Goal: Task Accomplishment & Management: Manage account settings

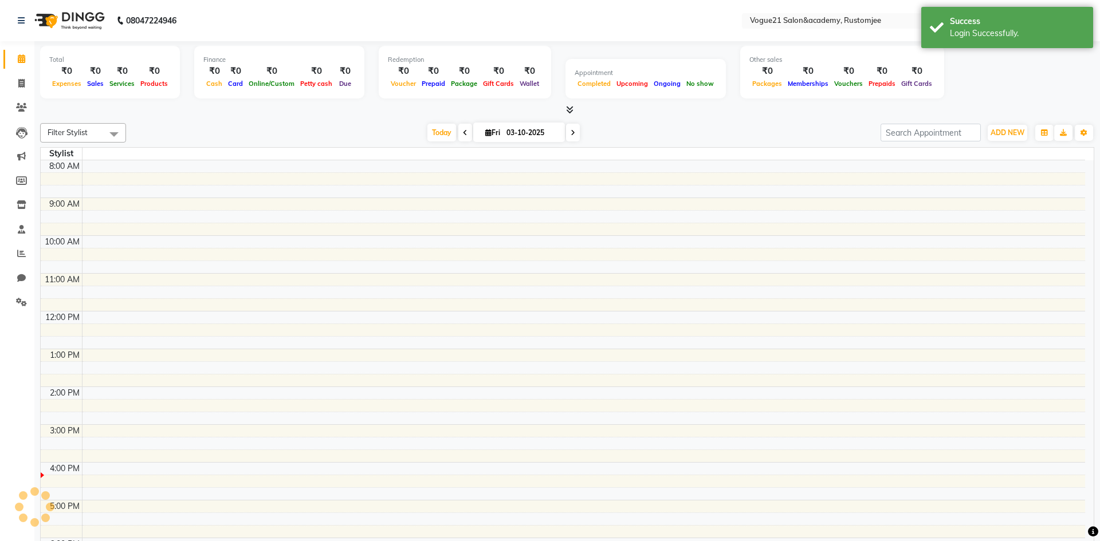
select select "en"
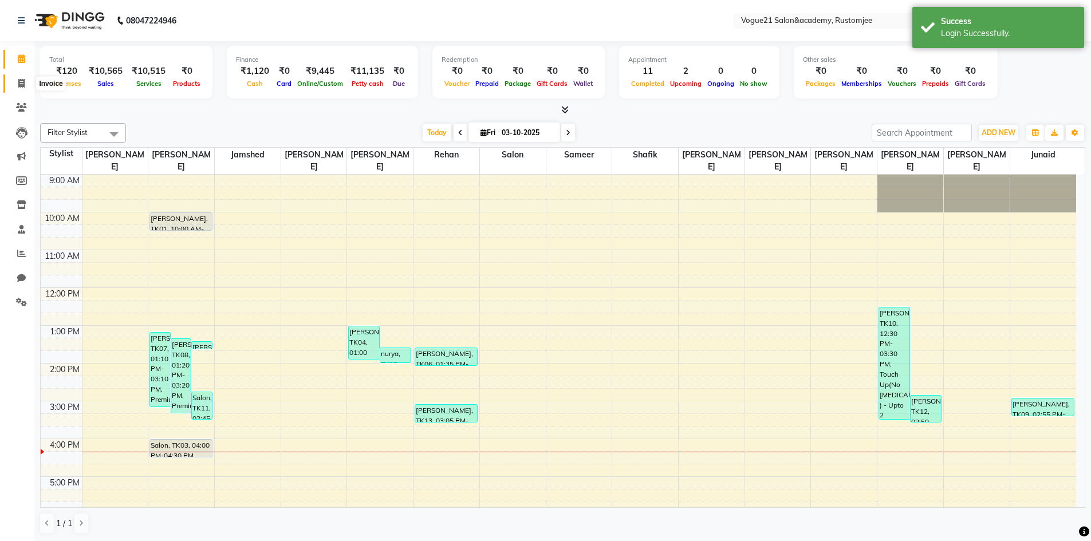
click at [25, 85] on span at bounding box center [21, 83] width 20 height 13
select select "service"
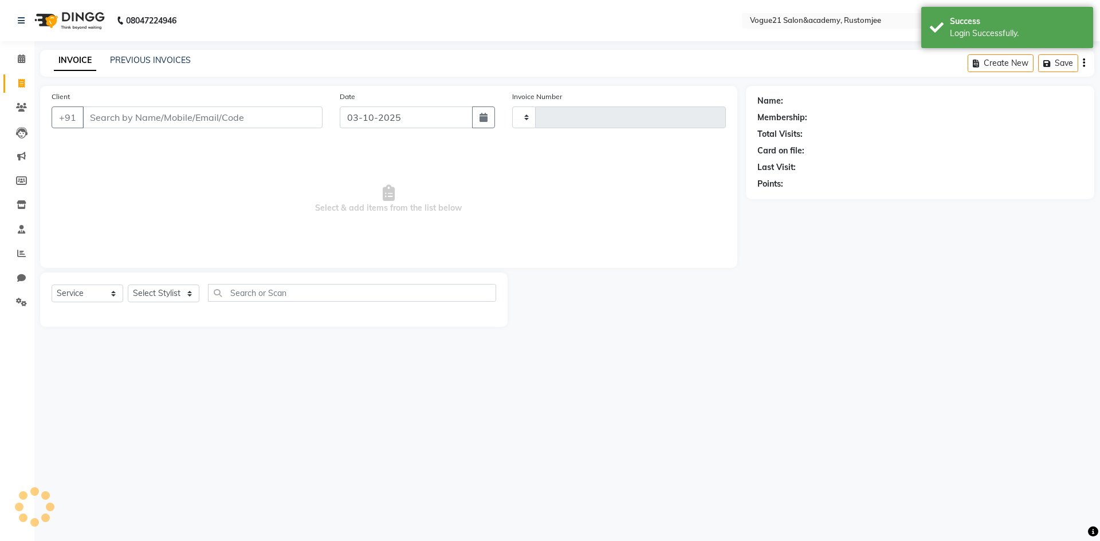
type input "3358"
select select "8171"
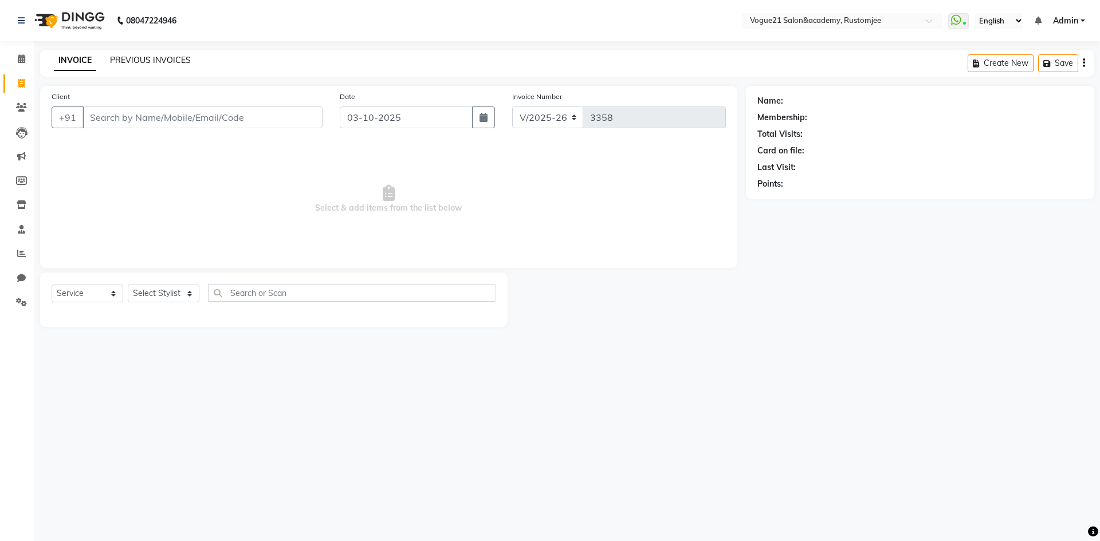
click at [171, 57] on link "PREVIOUS INVOICES" at bounding box center [150, 60] width 81 height 10
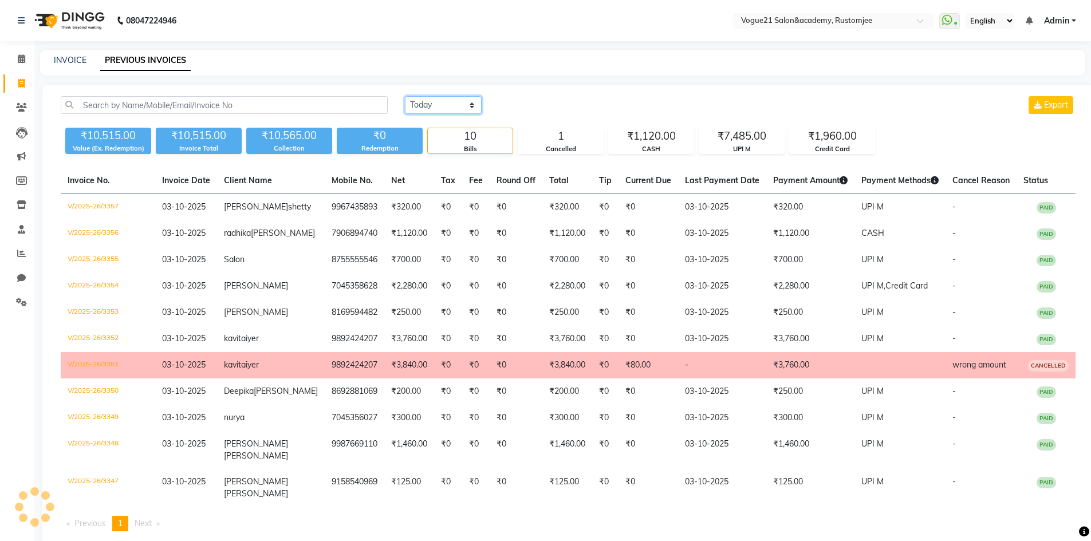
click at [429, 108] on select "Today Yesterday Custom Range" at bounding box center [443, 105] width 77 height 18
select select "yesterday"
click at [405, 96] on select "Today Yesterday Custom Range" at bounding box center [443, 105] width 77 height 18
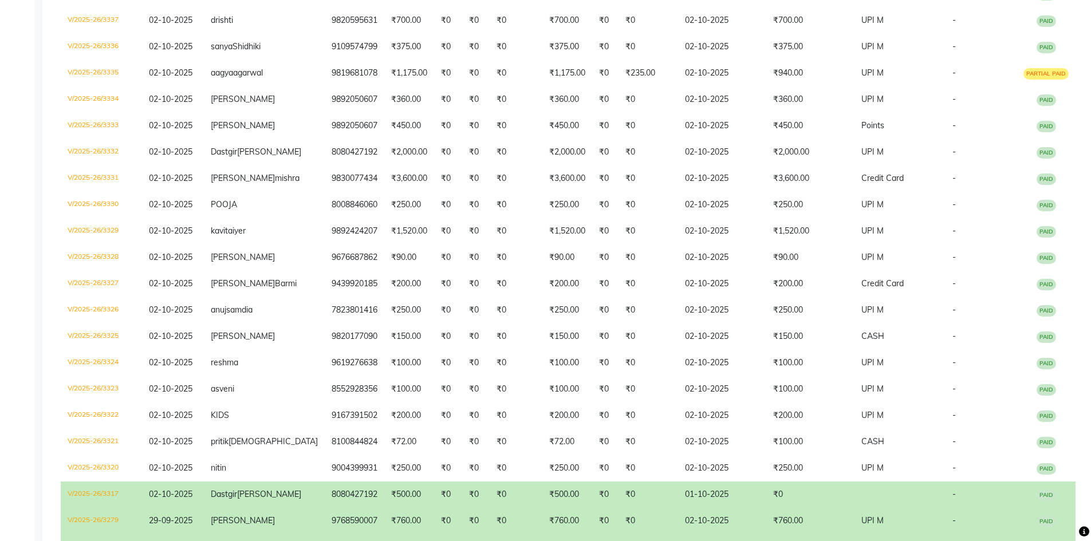
scroll to position [421, 0]
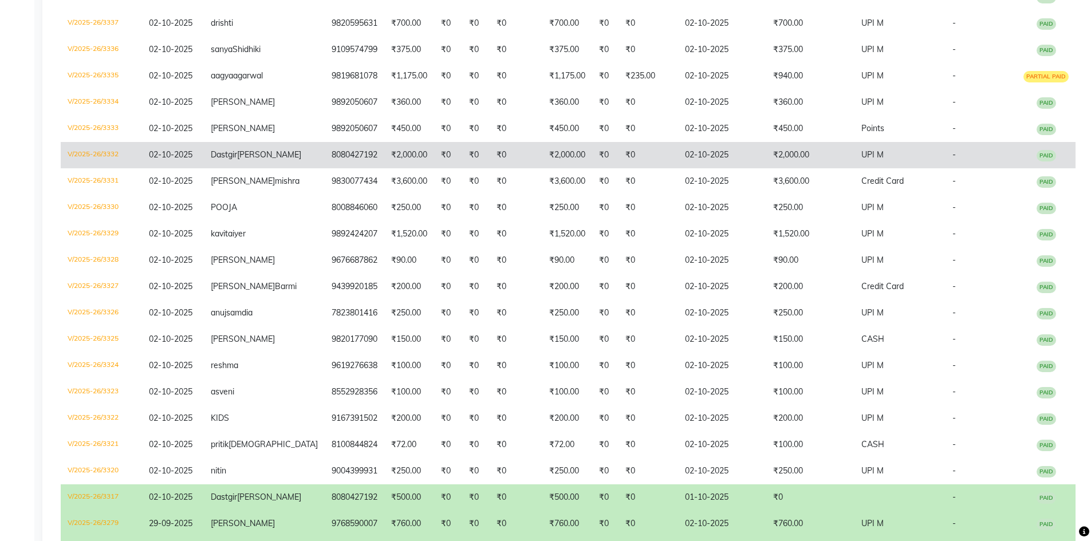
click at [325, 168] on td "8080427192" at bounding box center [355, 155] width 60 height 26
click at [329, 168] on td "8080427192" at bounding box center [355, 155] width 60 height 26
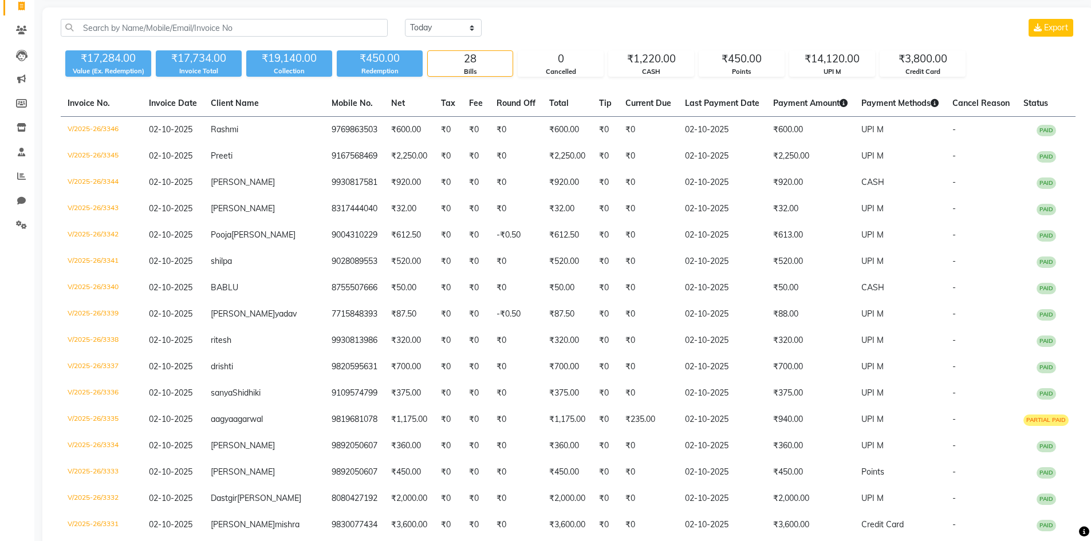
scroll to position [0, 0]
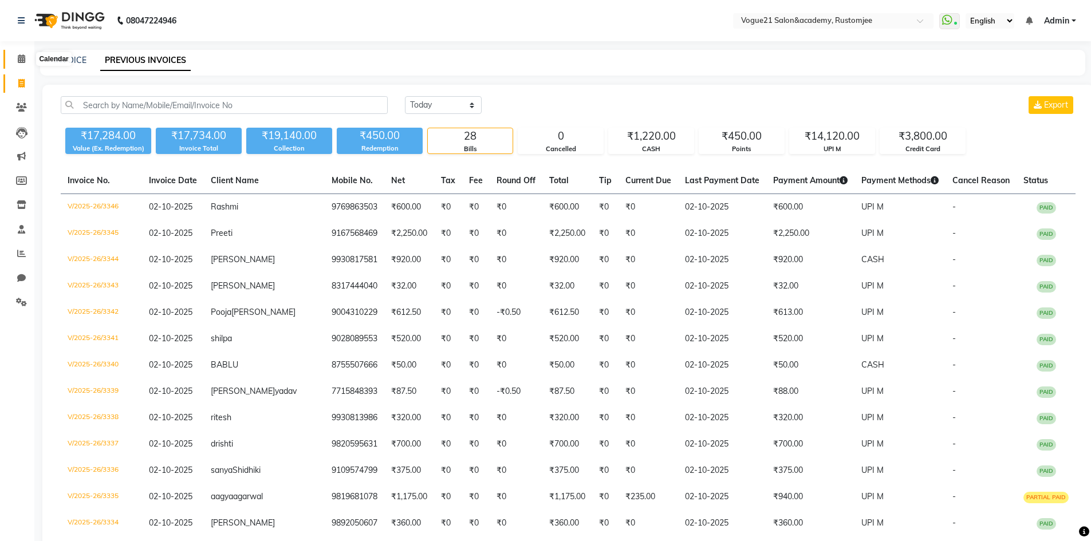
click at [26, 62] on span at bounding box center [21, 59] width 20 height 13
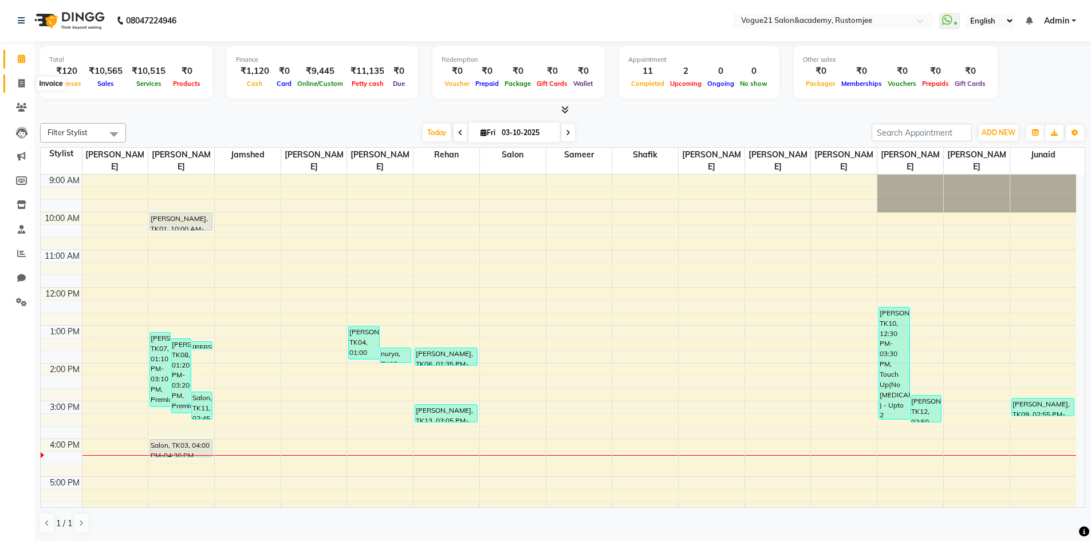
click at [25, 86] on icon at bounding box center [21, 83] width 6 height 9
select select "service"
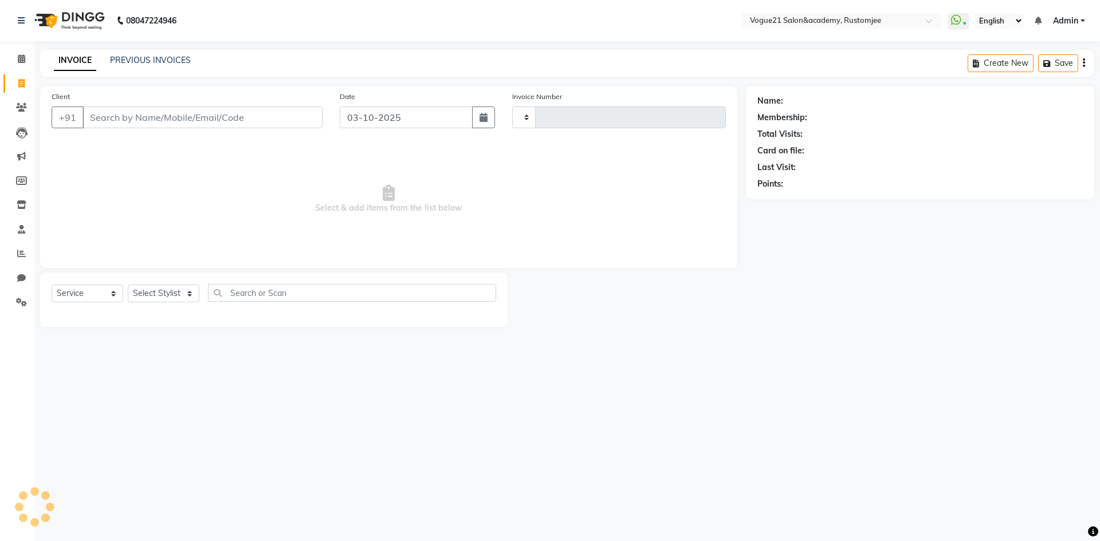
type input "3358"
select select "8171"
click at [137, 62] on link "PREVIOUS INVOICES" at bounding box center [150, 60] width 81 height 10
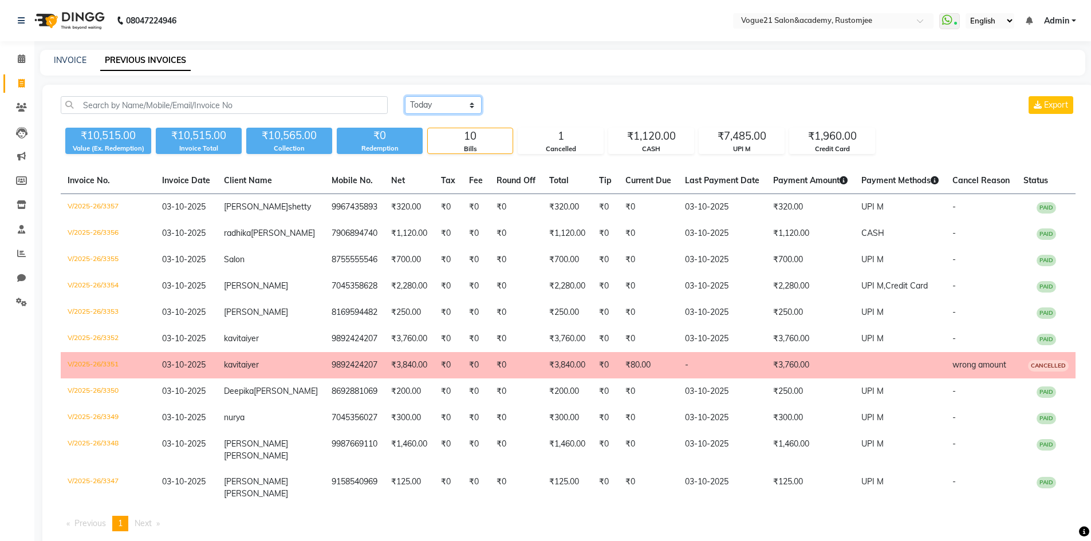
click at [437, 104] on select "Today Yesterday Custom Range" at bounding box center [443, 105] width 77 height 18
click at [405, 96] on select "Today Yesterday Custom Range" at bounding box center [443, 105] width 77 height 18
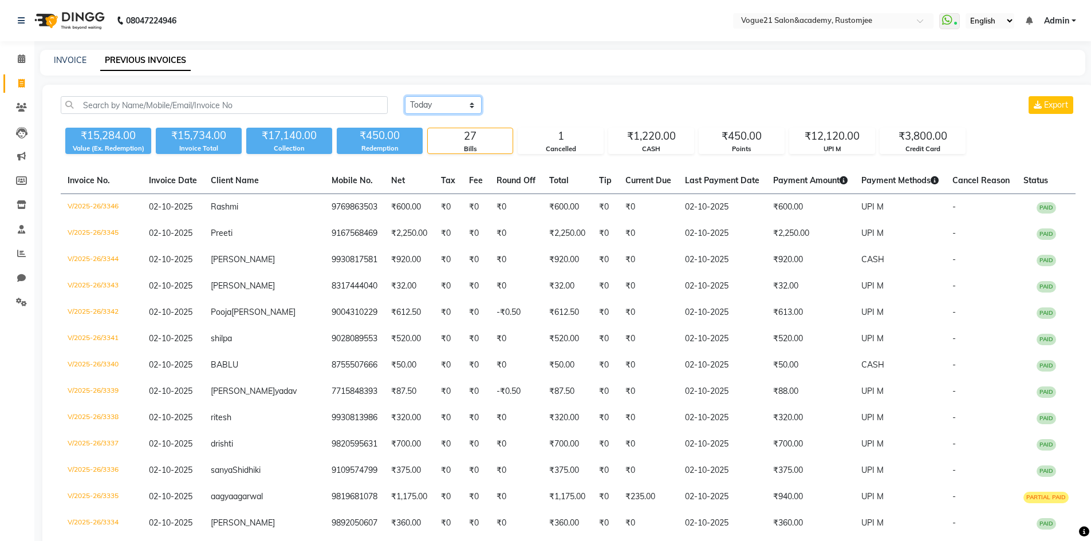
drag, startPoint x: 454, startPoint y: 107, endPoint x: 459, endPoint y: 123, distance: 16.7
click at [459, 123] on div "Today Yesterday Custom Range Export ₹15,284.00 Value (Ex. Redemption) ₹15,734.0…" at bounding box center [568, 125] width 1029 height 58
select select "range"
click at [405, 96] on select "Today Yesterday Custom Range" at bounding box center [443, 105] width 77 height 18
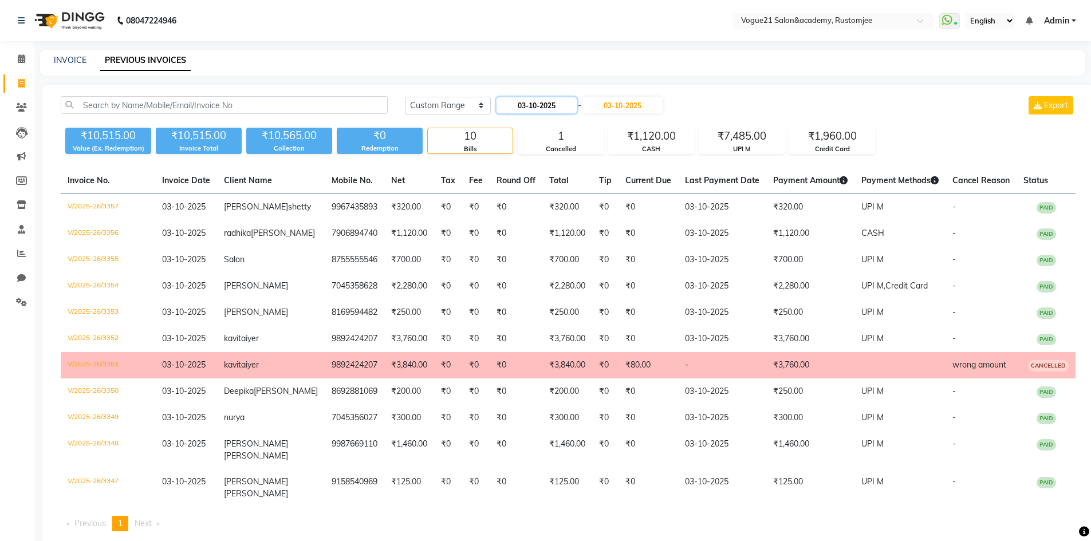
click at [550, 111] on input "03-10-2025" at bounding box center [537, 105] width 80 height 16
select select "10"
select select "2025"
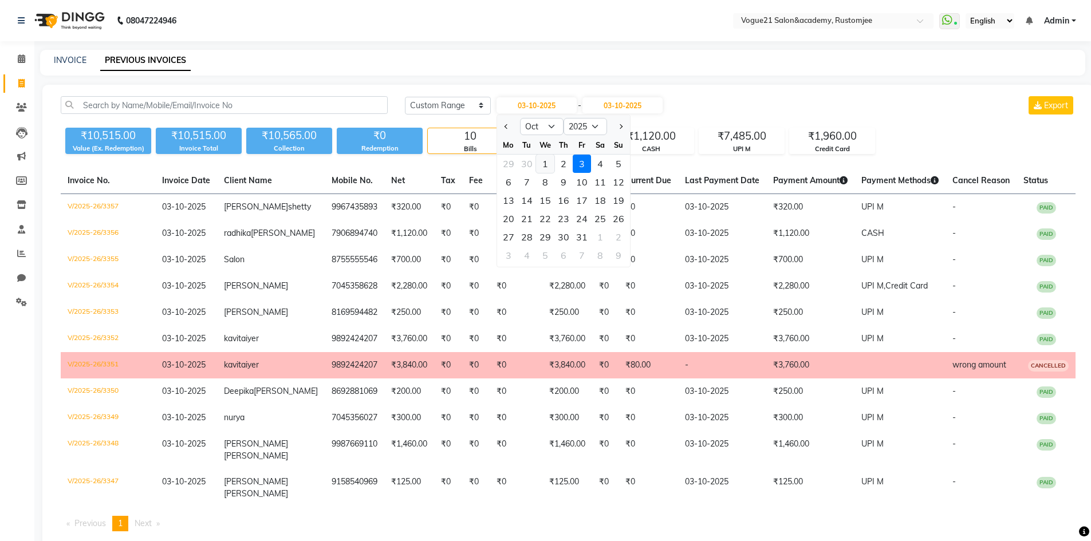
click at [551, 160] on div "1" at bounding box center [545, 164] width 18 height 18
type input "01-10-2025"
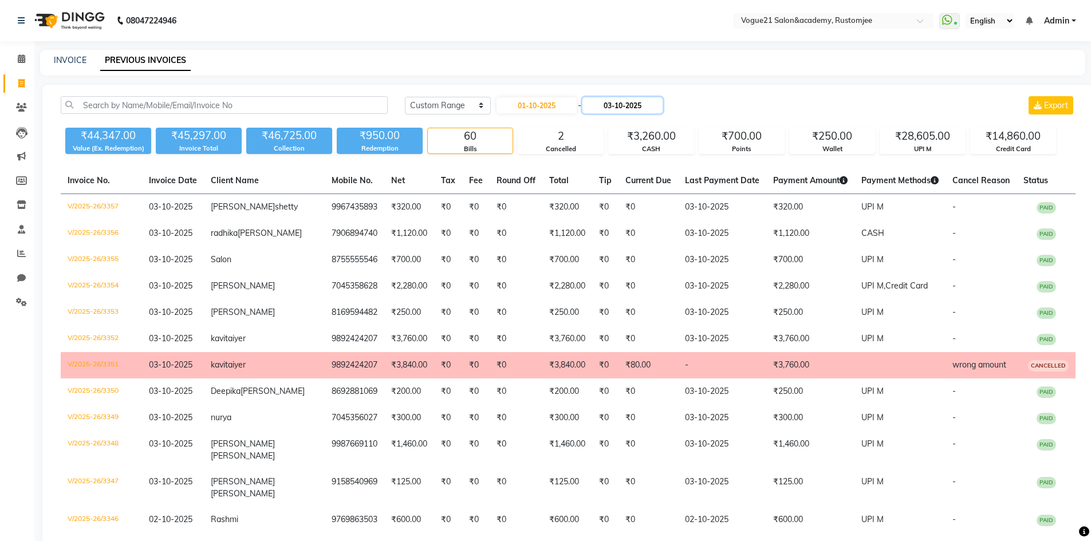
click at [643, 111] on input "03-10-2025" at bounding box center [622, 105] width 80 height 16
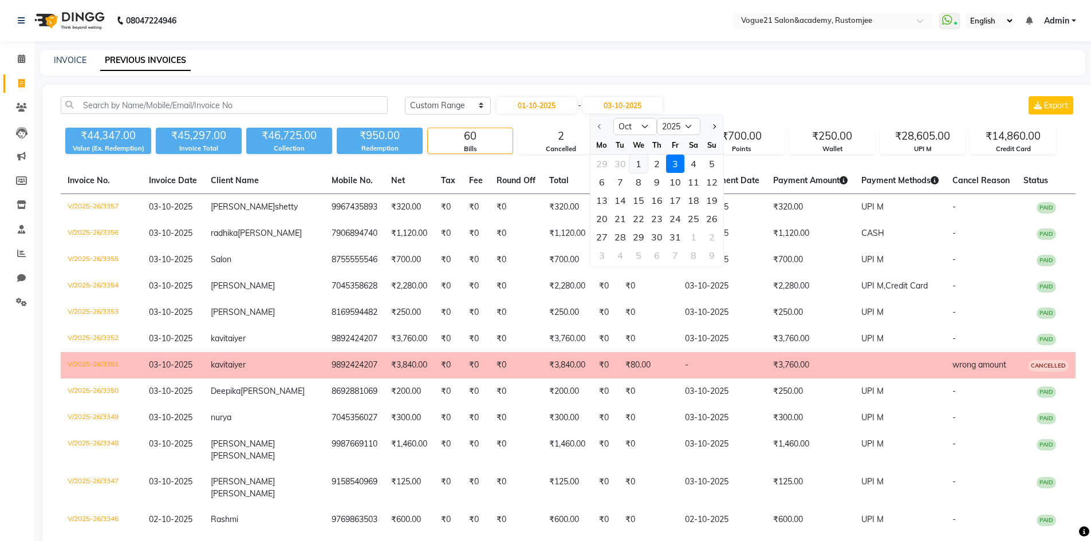
click at [640, 167] on div "1" at bounding box center [638, 164] width 18 height 18
type input "01-10-2025"
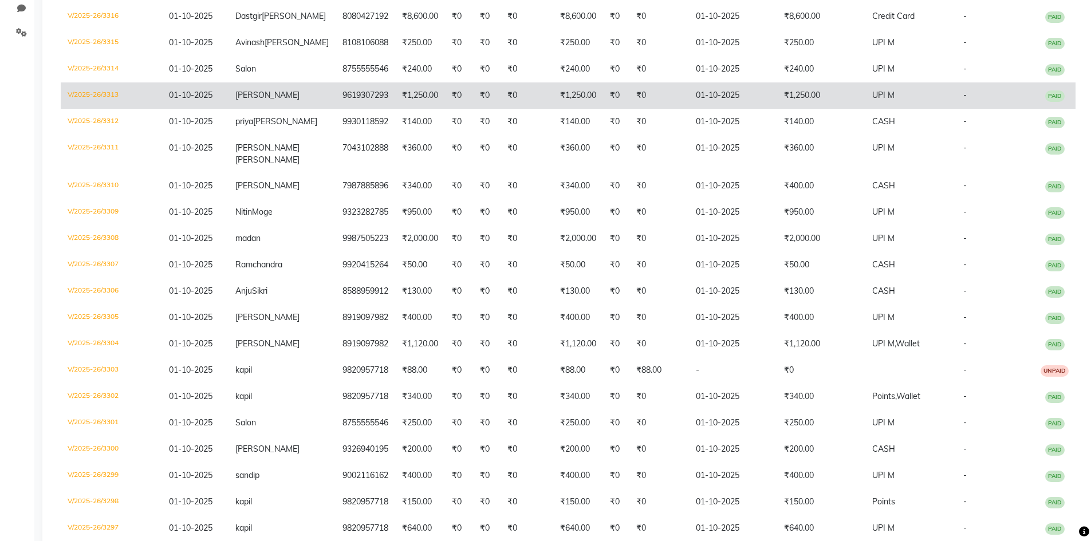
scroll to position [172, 0]
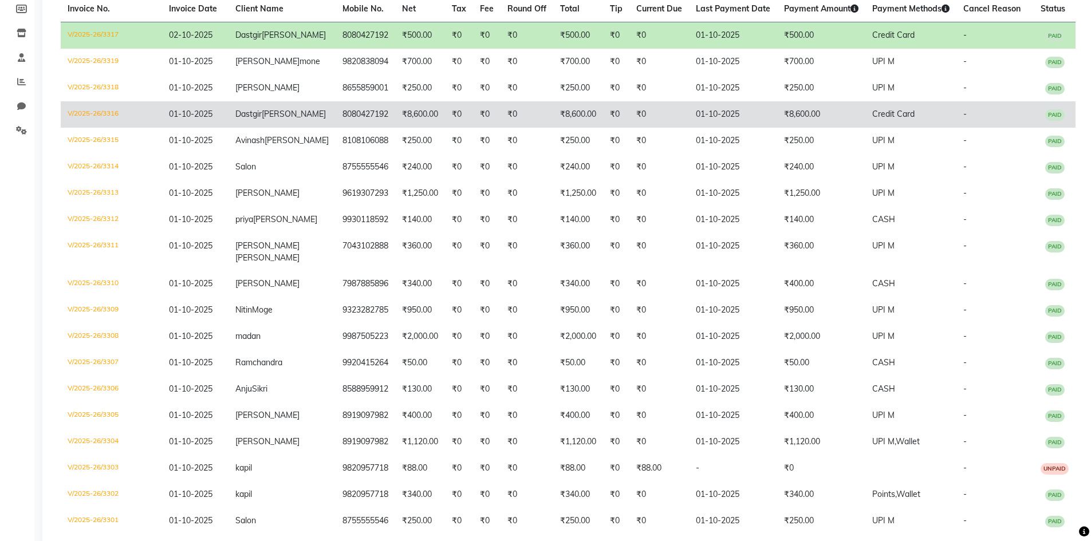
click at [395, 128] on td "₹8,600.00" at bounding box center [420, 114] width 50 height 26
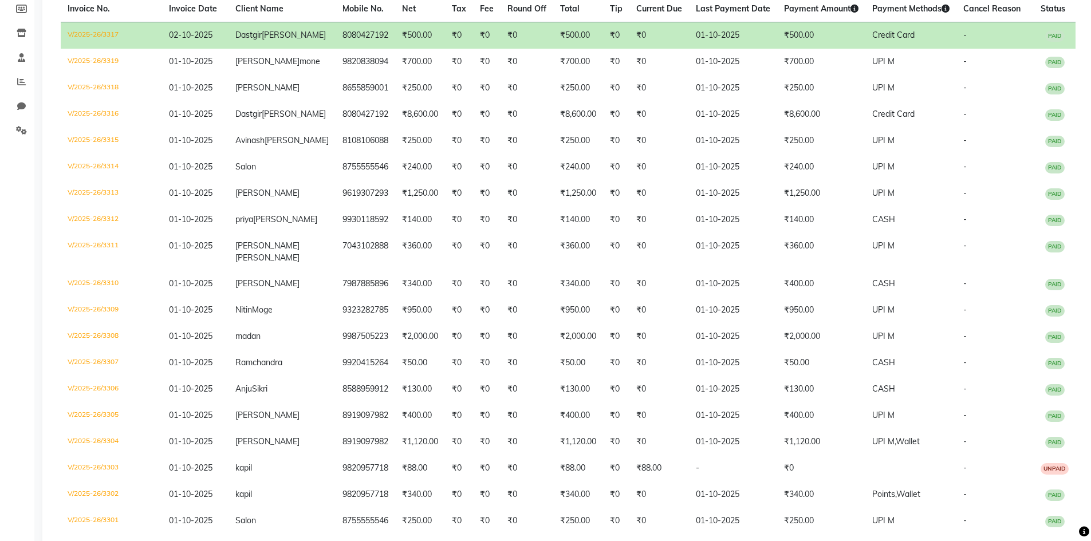
scroll to position [0, 0]
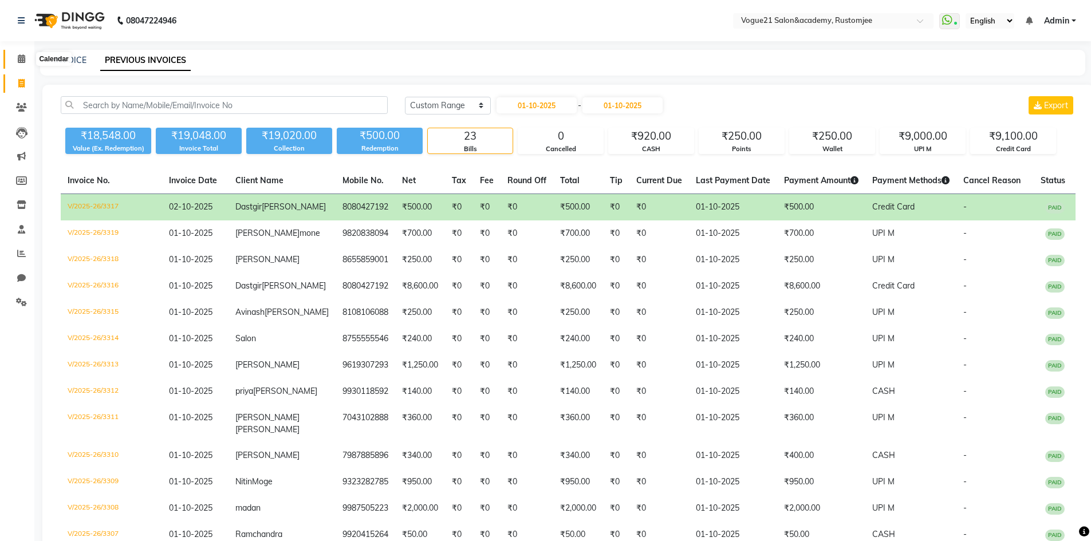
click at [23, 57] on icon at bounding box center [21, 58] width 7 height 9
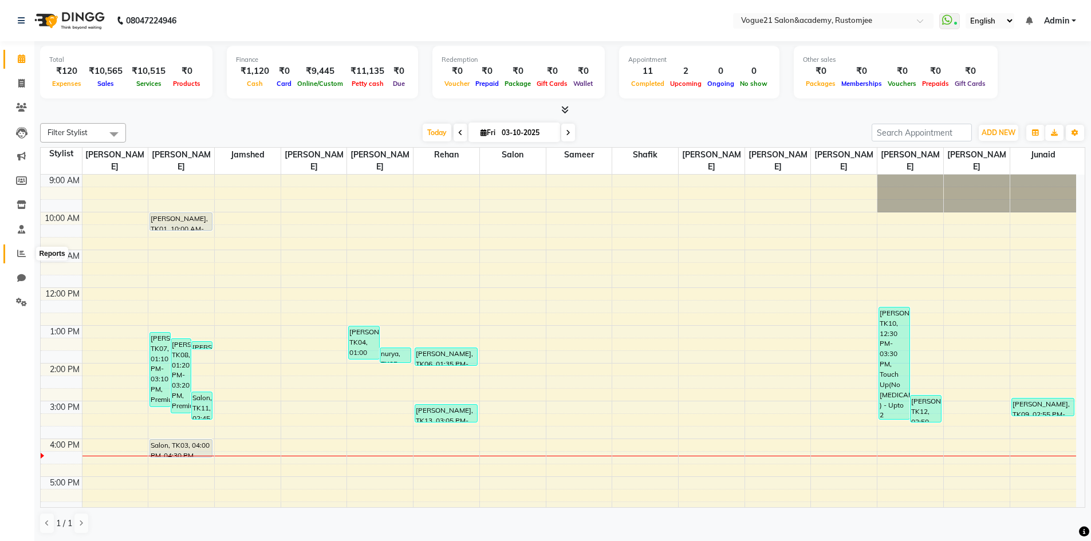
click at [17, 251] on icon at bounding box center [21, 253] width 9 height 9
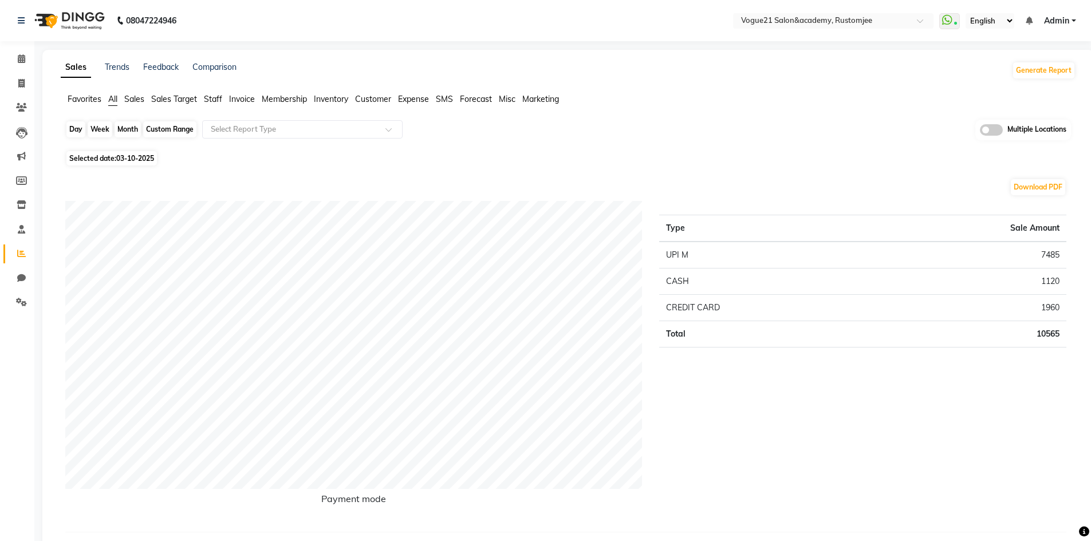
click at [76, 131] on div "Day" at bounding box center [75, 129] width 19 height 16
select select "10"
select select "2025"
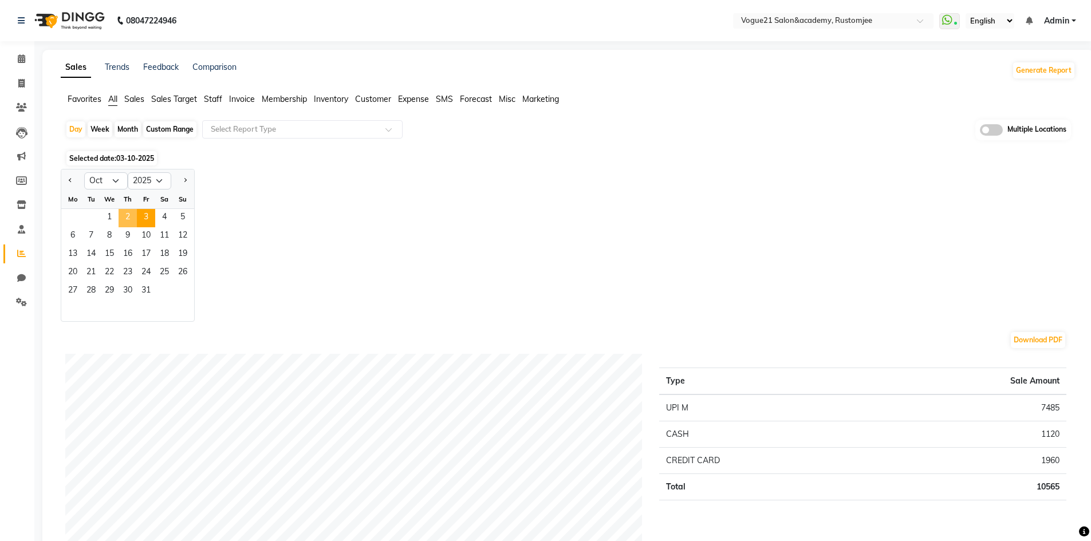
click at [120, 211] on span "2" at bounding box center [128, 218] width 18 height 18
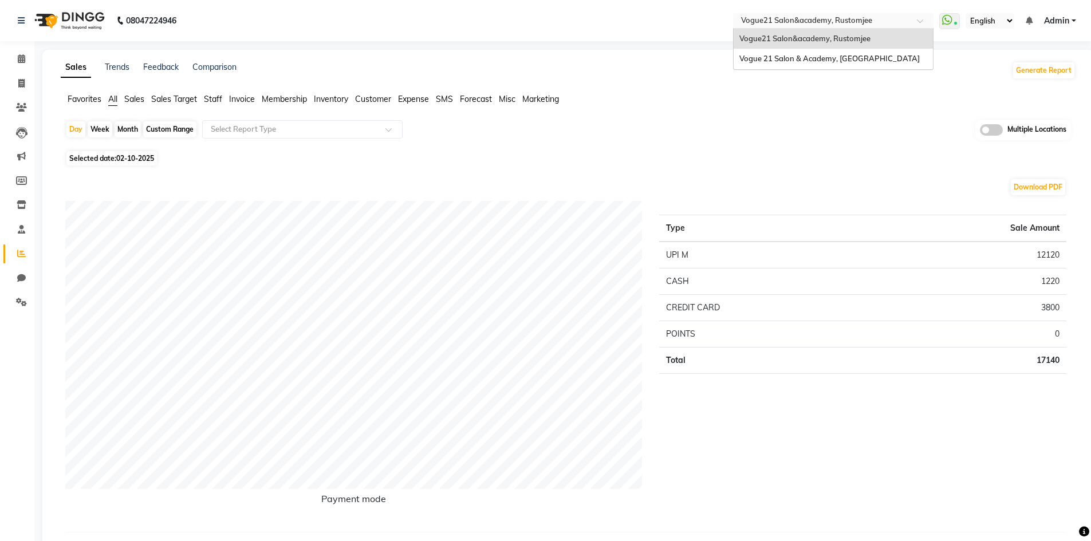
click at [847, 19] on input "text" at bounding box center [822, 21] width 166 height 11
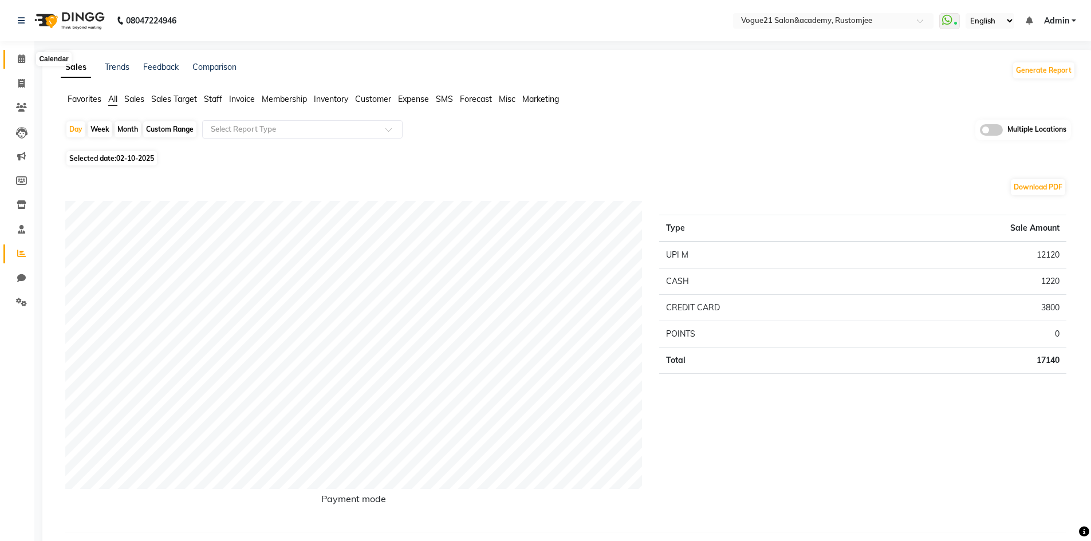
click at [25, 57] on icon at bounding box center [21, 58] width 7 height 9
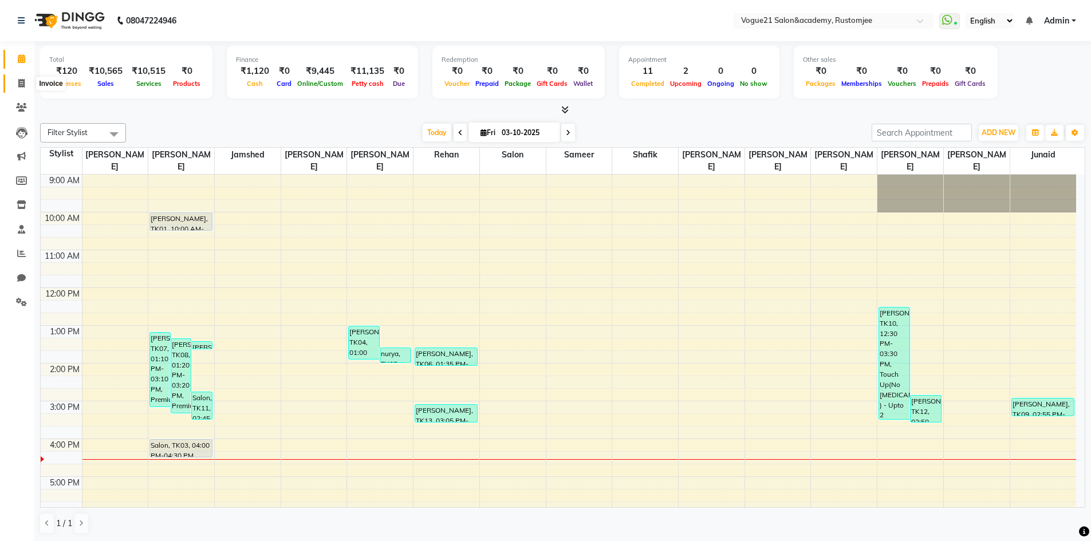
click at [24, 80] on icon at bounding box center [21, 83] width 6 height 9
select select "8171"
select select "service"
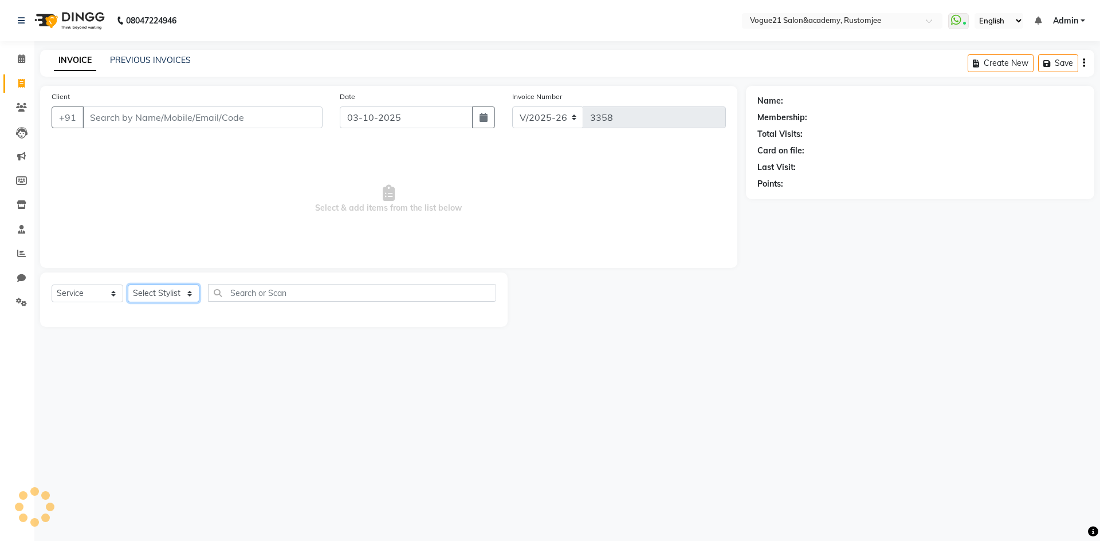
click at [165, 291] on select "Select Stylist" at bounding box center [164, 294] width 72 height 18
select select "76929"
click at [128, 285] on select "Select Stylist aahil Aatish Survase alicia anju soni Jamshed junaid Pooja yadav…" at bounding box center [164, 294] width 72 height 18
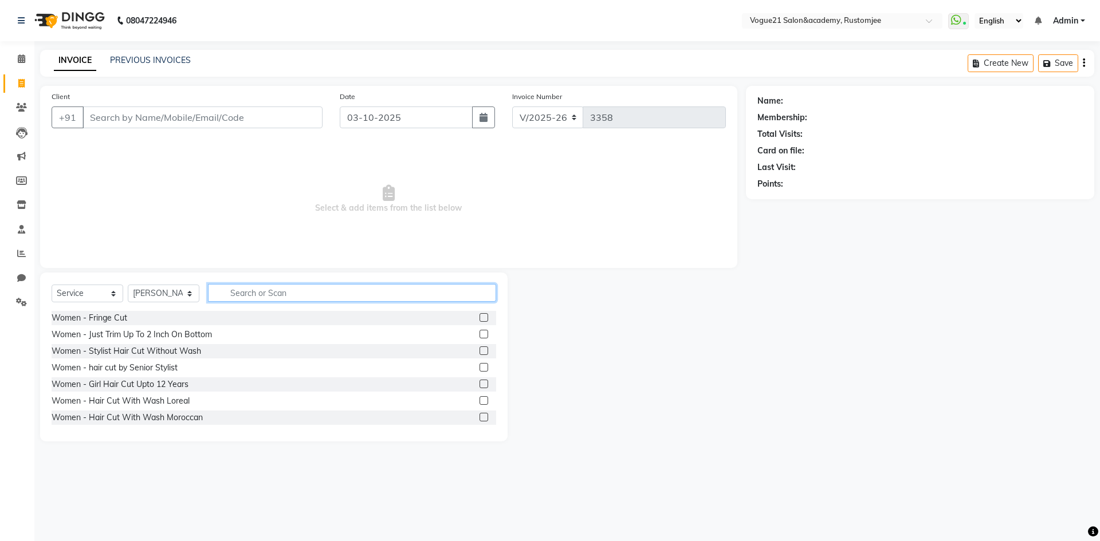
click at [271, 287] on input "text" at bounding box center [352, 293] width 288 height 18
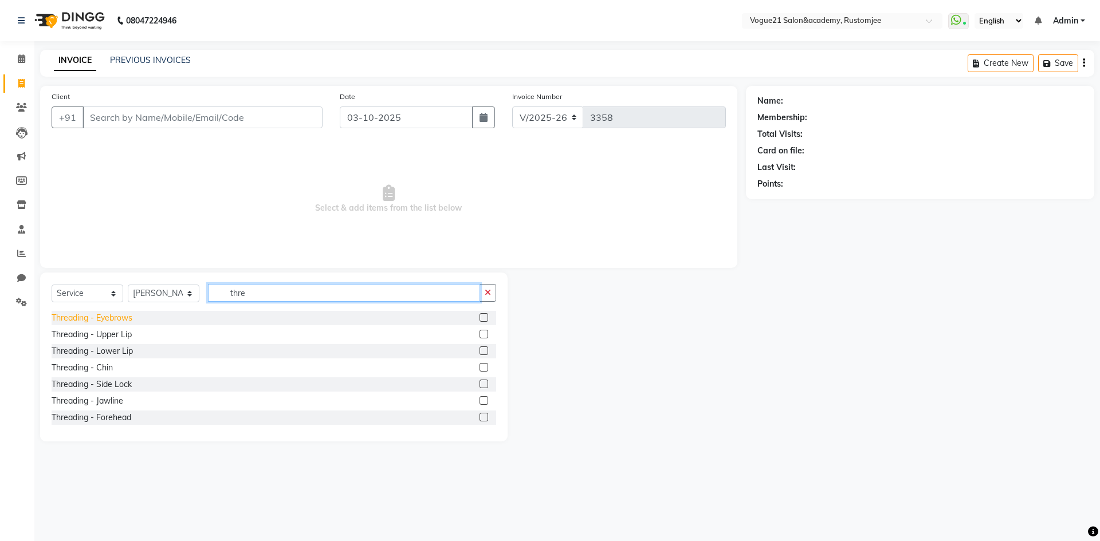
type input "thre"
click at [116, 321] on div "Threading - Eyebrows" at bounding box center [92, 318] width 81 height 12
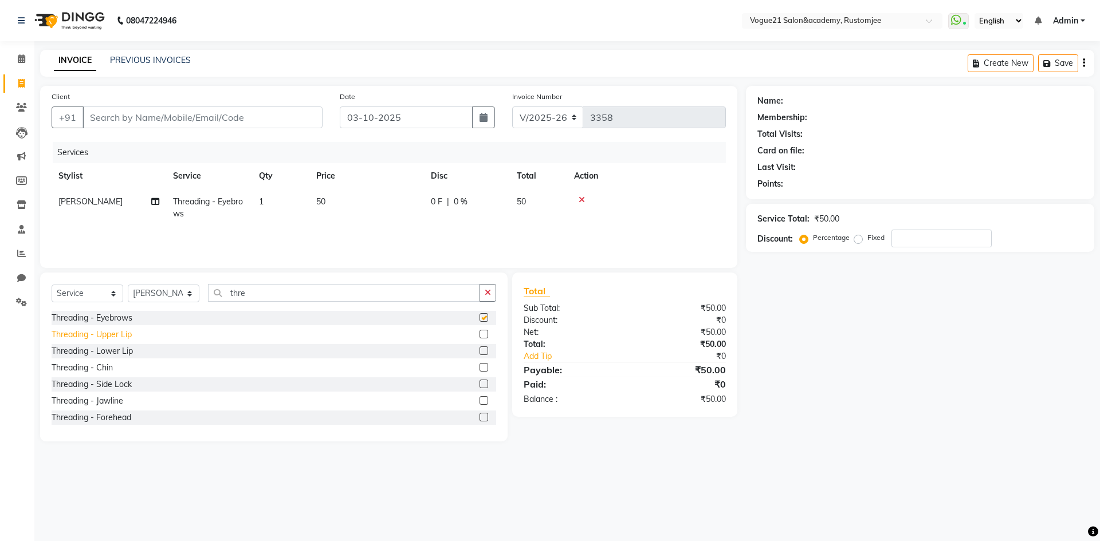
checkbox input "false"
click at [119, 332] on div "Threading - Upper Lip" at bounding box center [92, 335] width 80 height 12
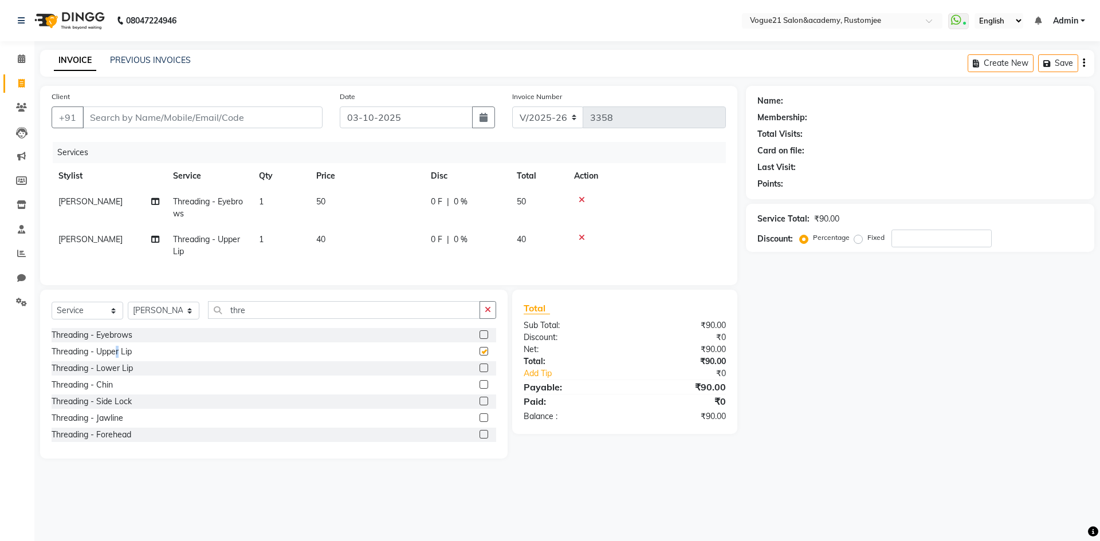
checkbox input "false"
click at [233, 109] on input "Client" at bounding box center [202, 118] width 240 height 22
type input "9"
type input "0"
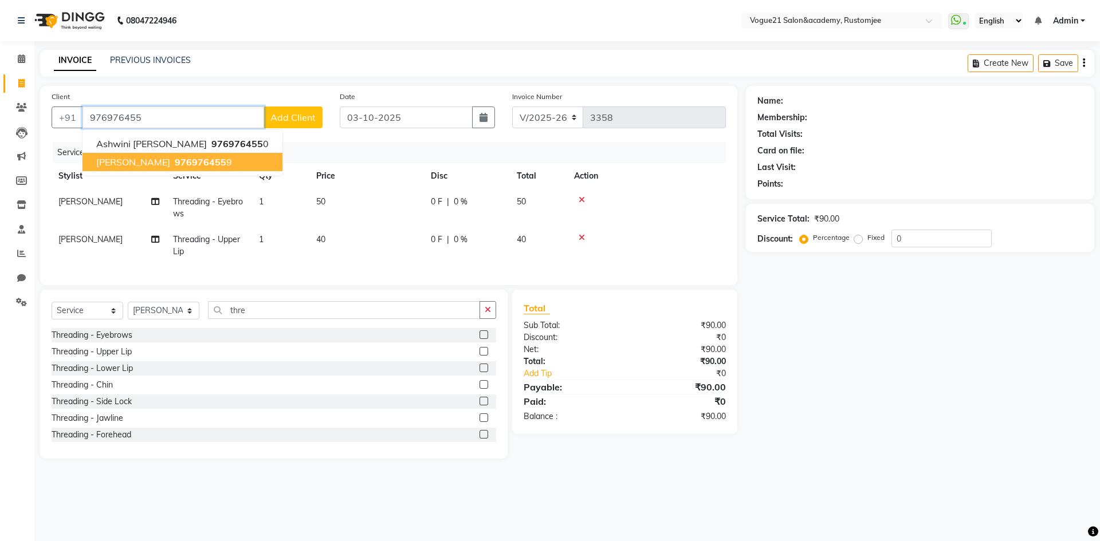
click at [212, 162] on span "976976455" at bounding box center [201, 161] width 52 height 11
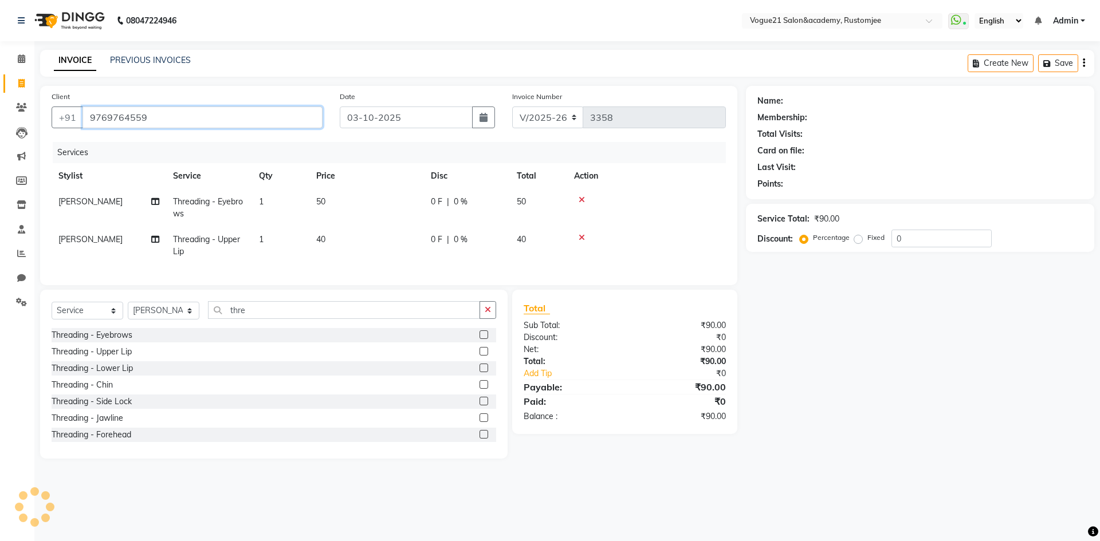
type input "9769764559"
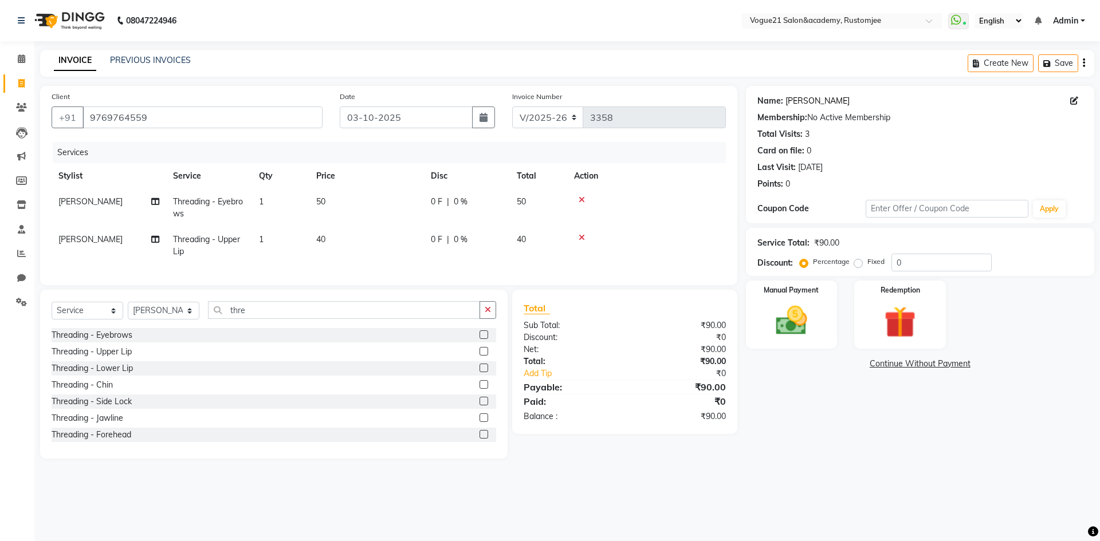
click at [804, 100] on link "Bhagyashree Chavan" at bounding box center [817, 101] width 64 height 12
drag, startPoint x: 903, startPoint y: 262, endPoint x: 922, endPoint y: 258, distance: 19.9
click at [903, 262] on input "0" at bounding box center [941, 263] width 100 height 18
type input "20"
click at [803, 332] on img at bounding box center [791, 321] width 53 height 38
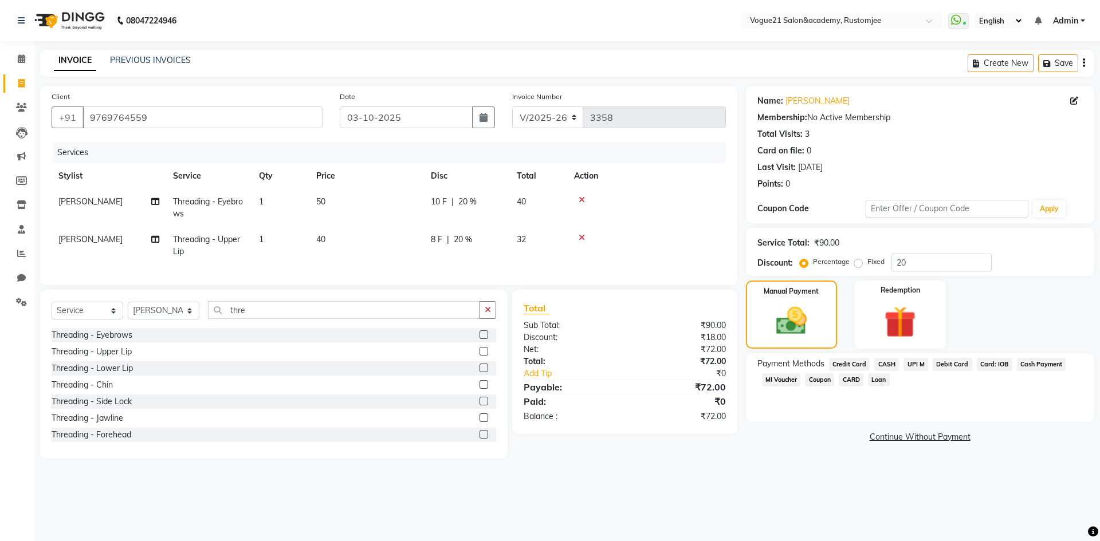
click at [921, 365] on span "UPI M" at bounding box center [915, 364] width 25 height 13
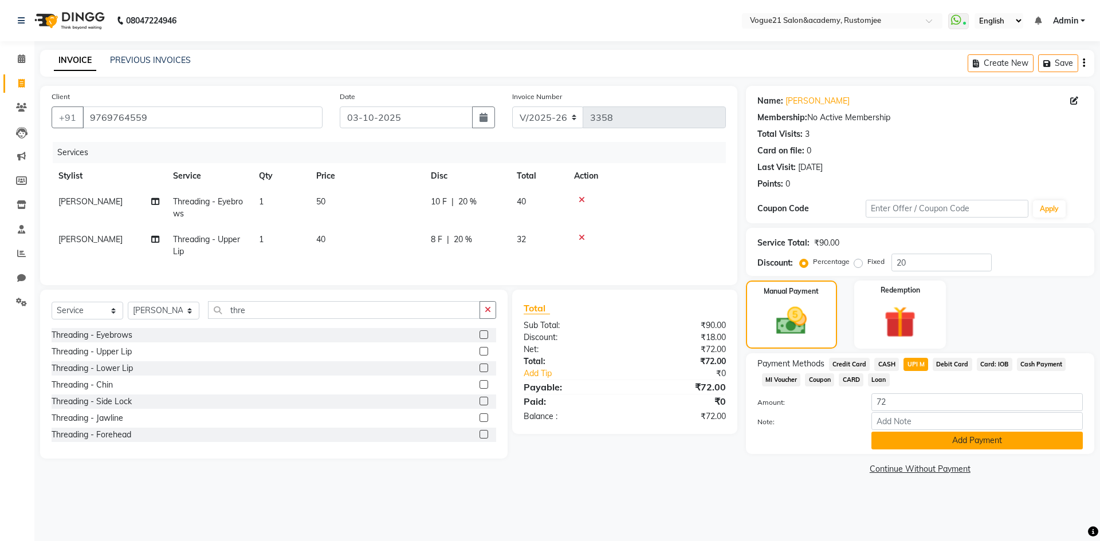
click at [912, 439] on button "Add Payment" at bounding box center [976, 441] width 211 height 18
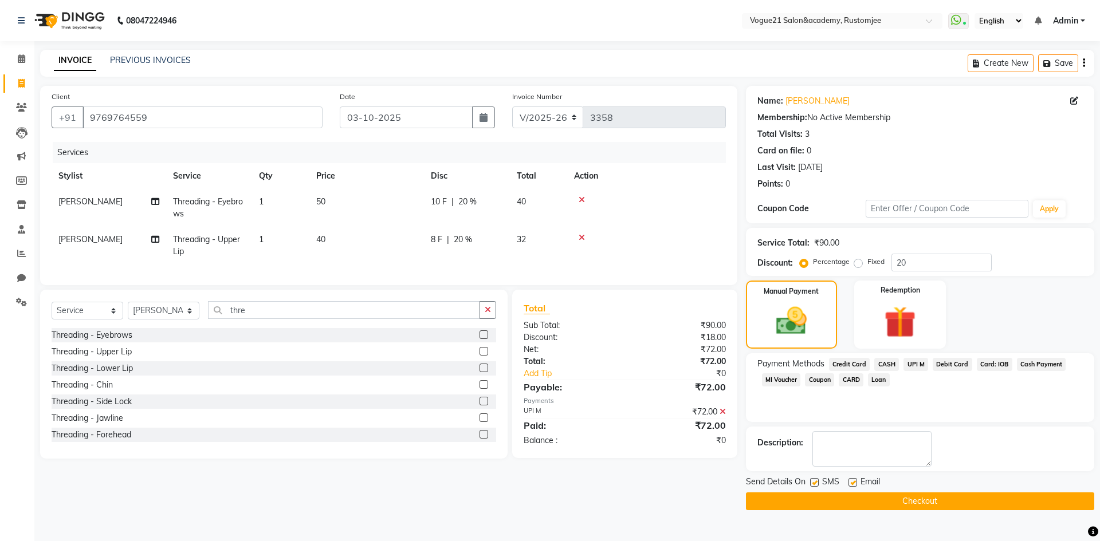
click at [854, 501] on button "Checkout" at bounding box center [920, 501] width 348 height 18
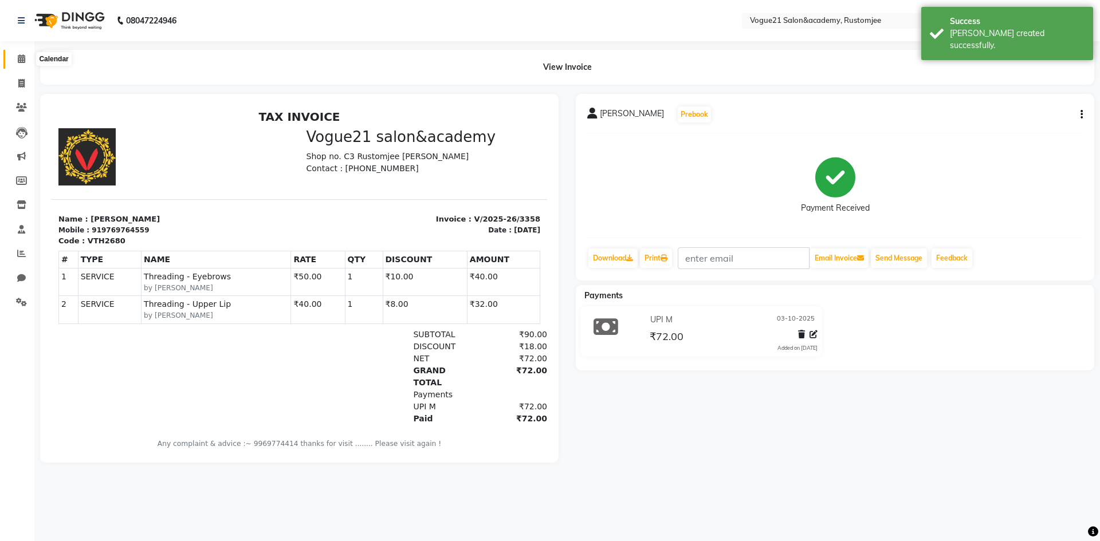
drag, startPoint x: 14, startPoint y: 59, endPoint x: 20, endPoint y: 63, distance: 7.0
click at [14, 59] on span at bounding box center [21, 59] width 20 height 13
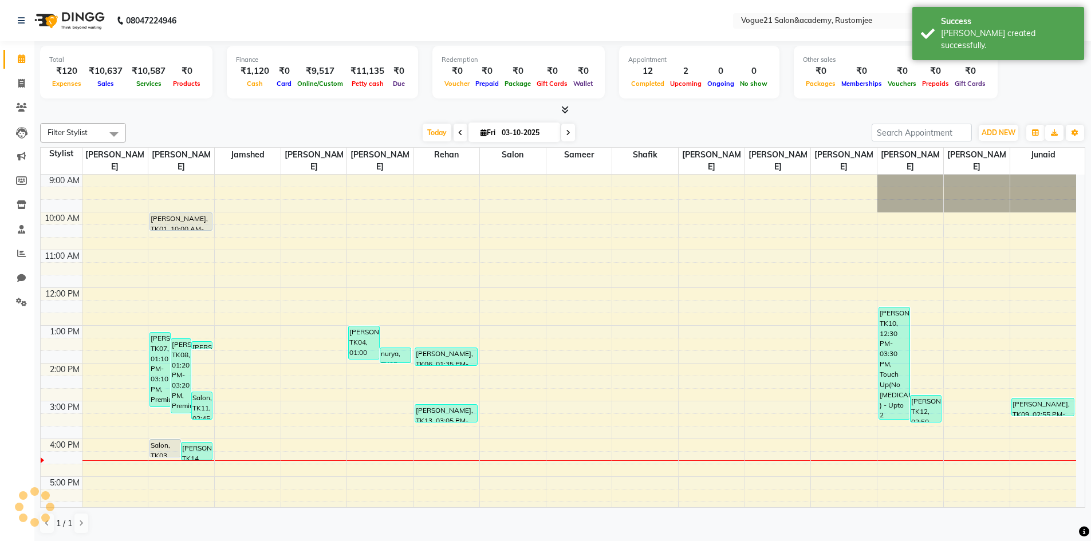
scroll to position [146, 0]
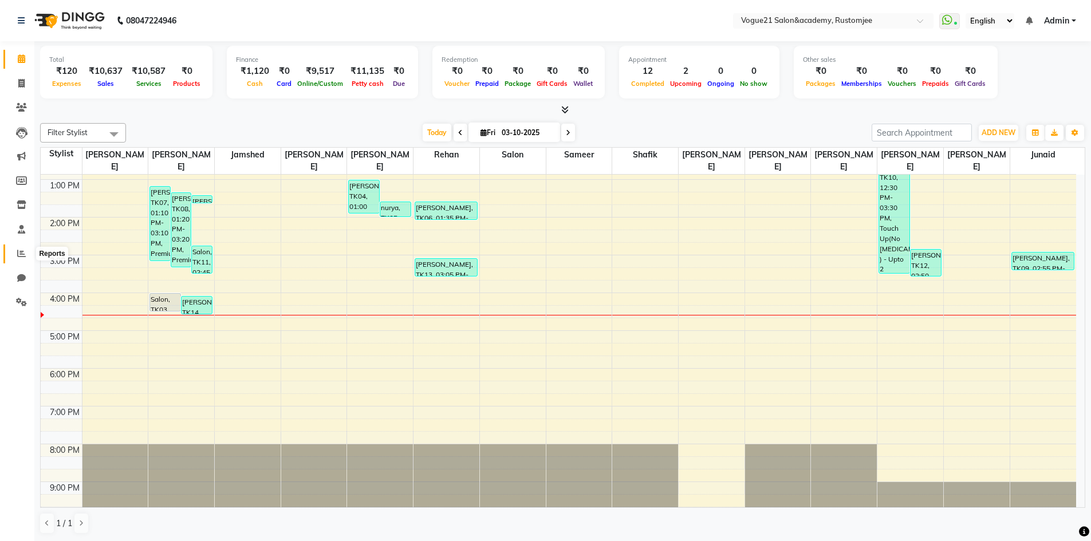
click at [18, 251] on icon at bounding box center [21, 253] width 9 height 9
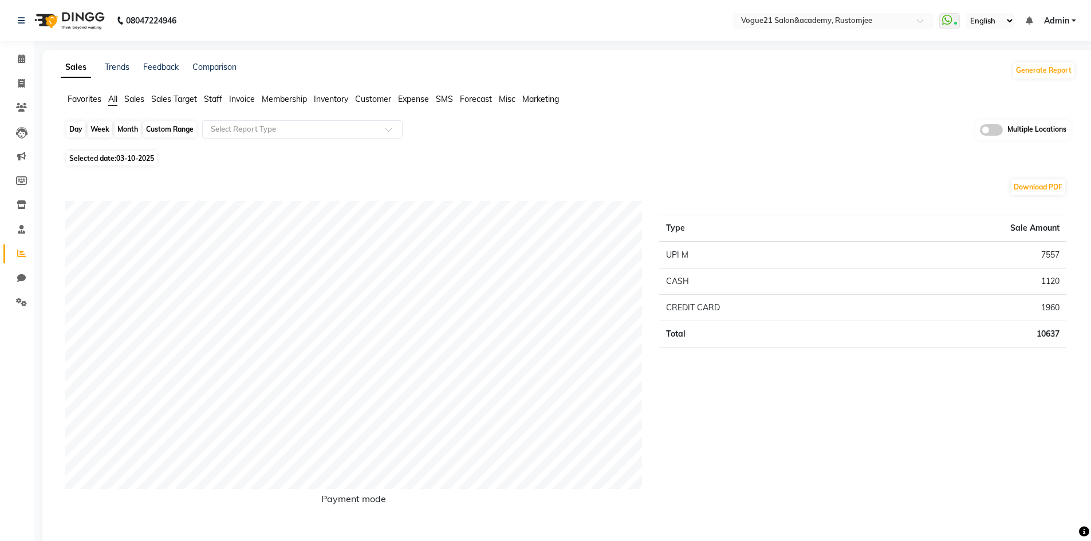
click at [72, 132] on div "Day" at bounding box center [75, 129] width 19 height 16
select select "10"
select select "2025"
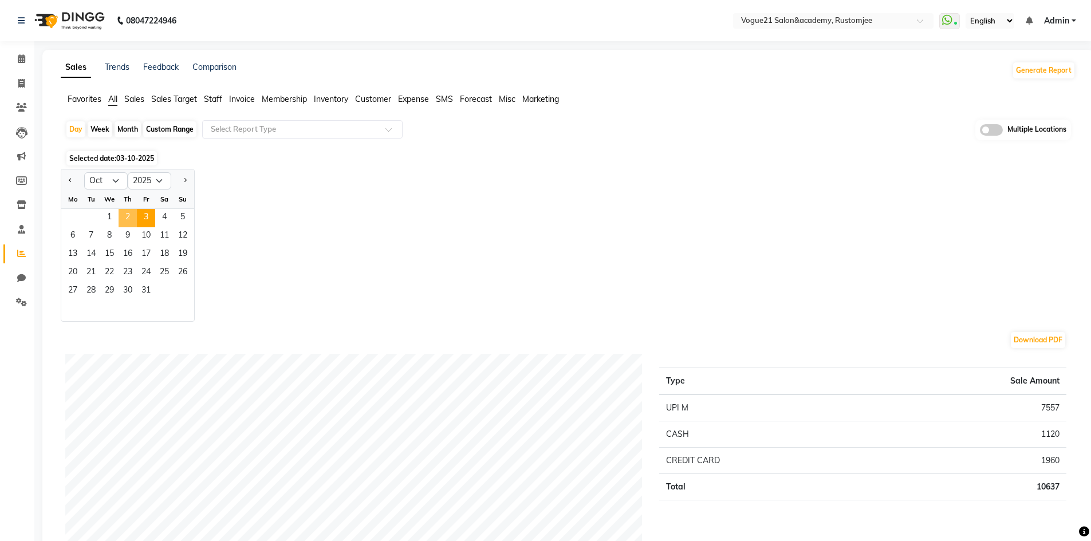
click at [129, 216] on span "2" at bounding box center [128, 218] width 18 height 18
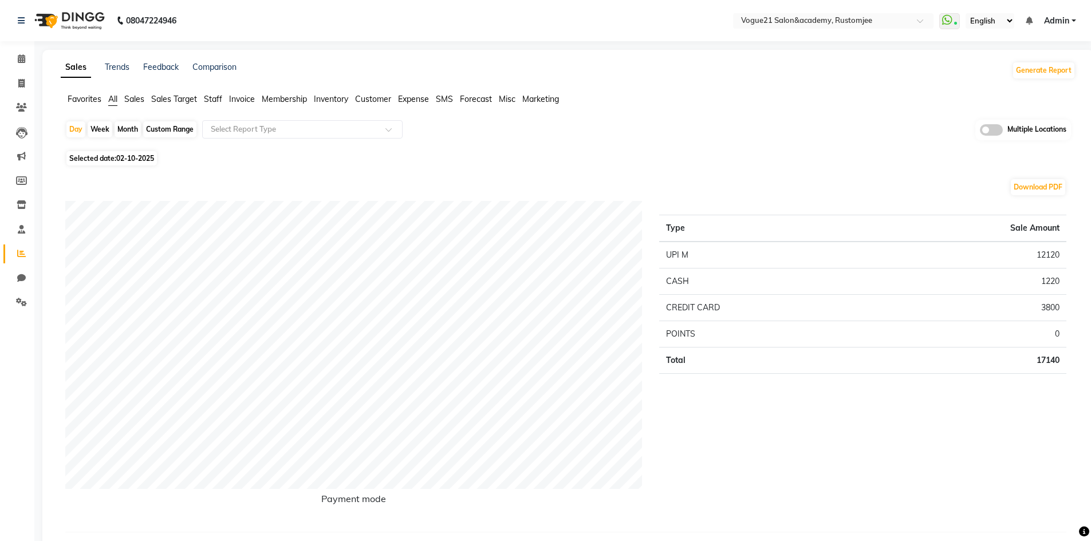
click at [131, 159] on span "02-10-2025" at bounding box center [135, 158] width 38 height 9
select select "10"
select select "2025"
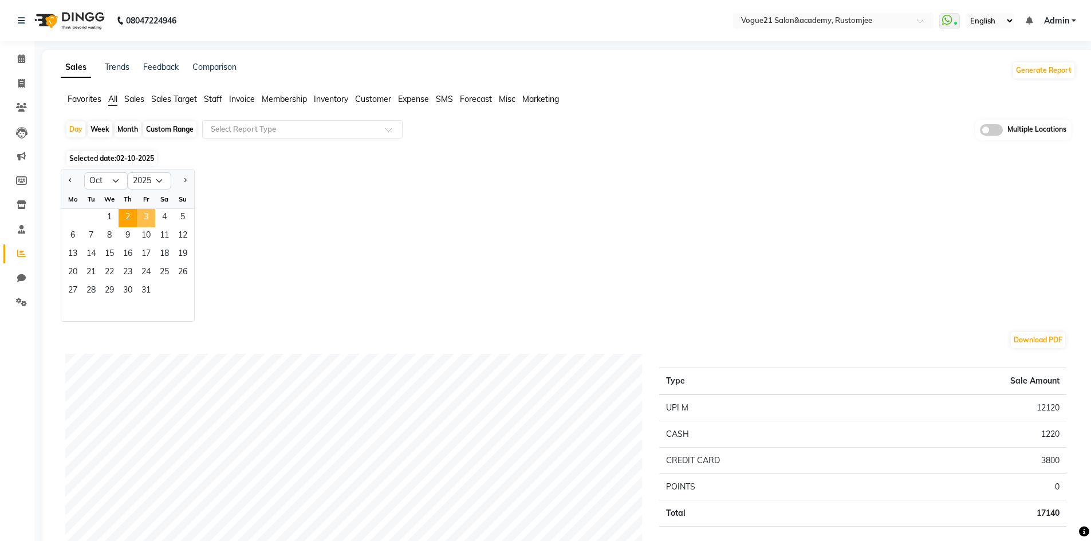
click at [153, 220] on span "3" at bounding box center [146, 218] width 18 height 18
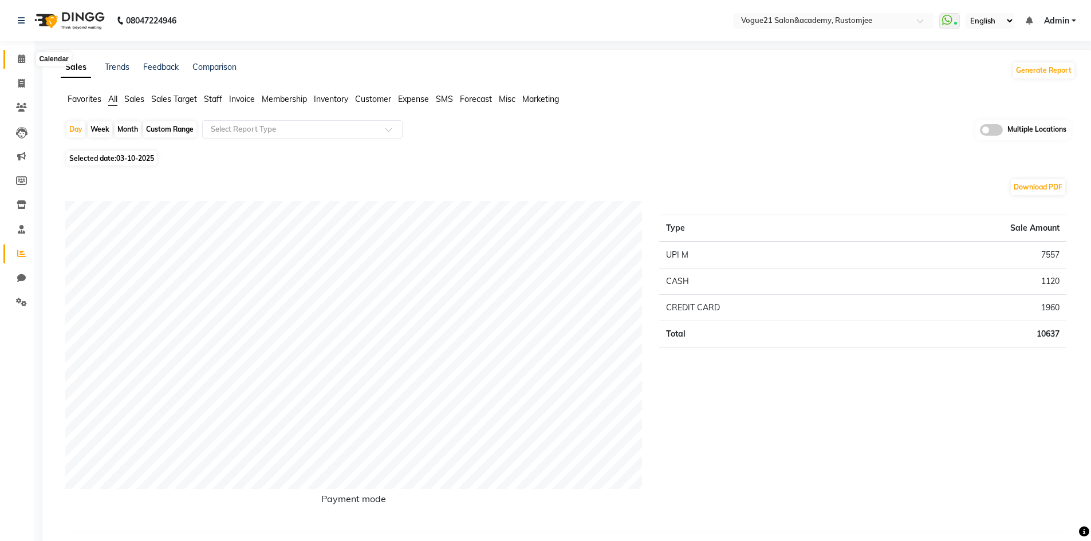
click at [22, 65] on span at bounding box center [21, 59] width 20 height 13
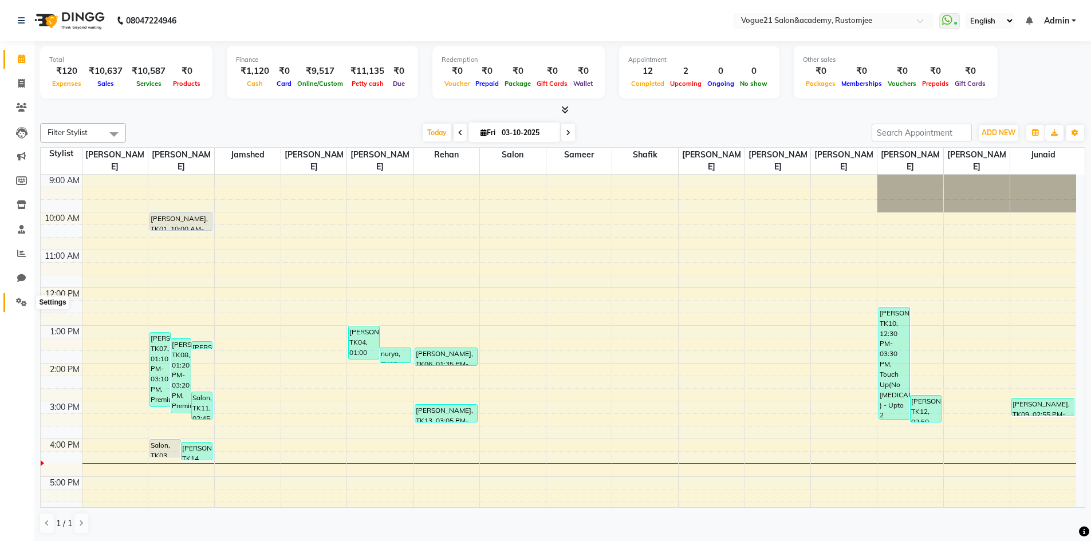
click at [22, 300] on icon at bounding box center [21, 302] width 11 height 9
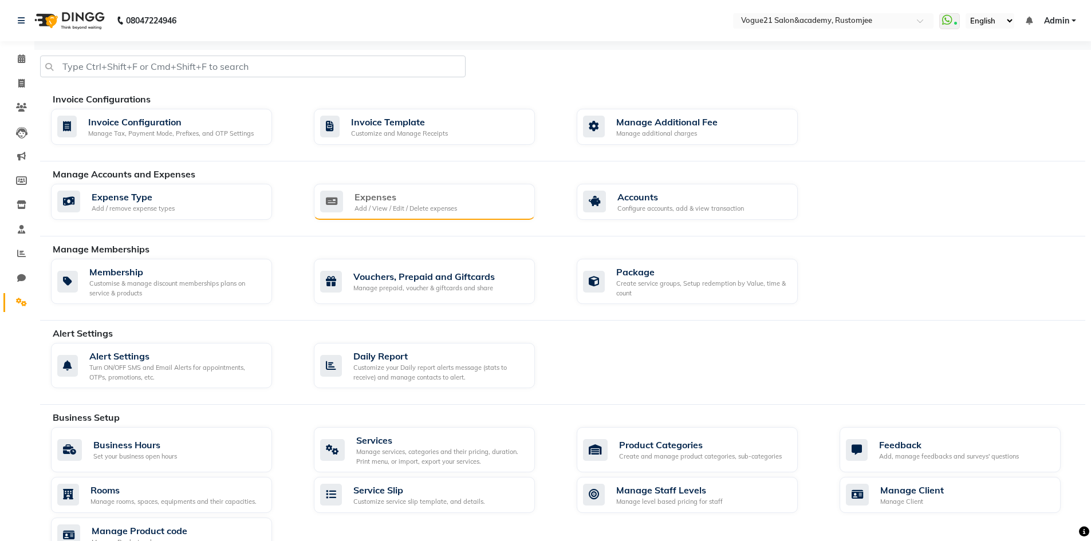
click at [424, 194] on div "Expenses" at bounding box center [405, 197] width 103 height 14
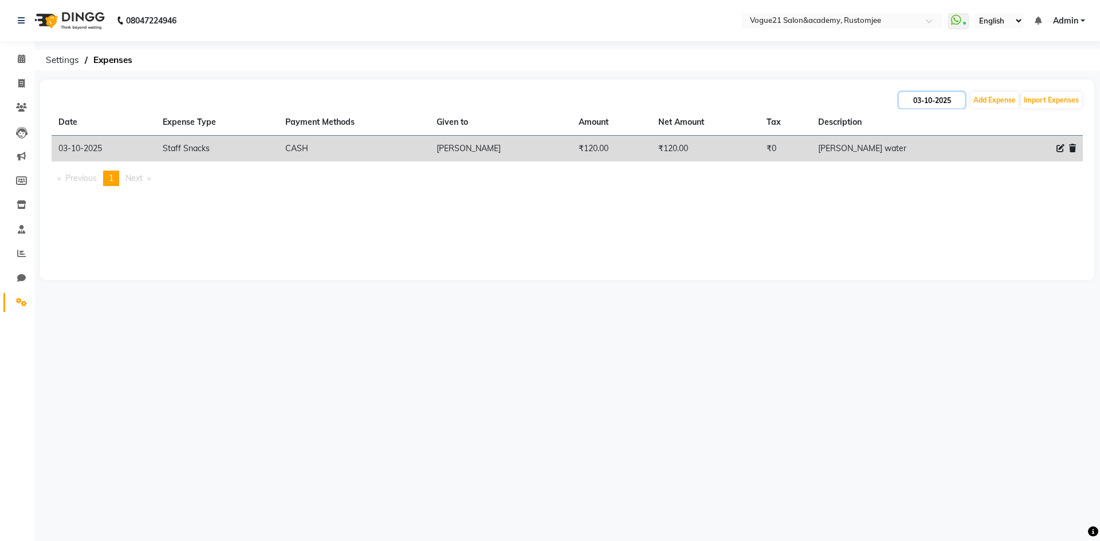
click at [929, 103] on input "03-10-2025" at bounding box center [932, 100] width 66 height 16
select select "10"
select select "2025"
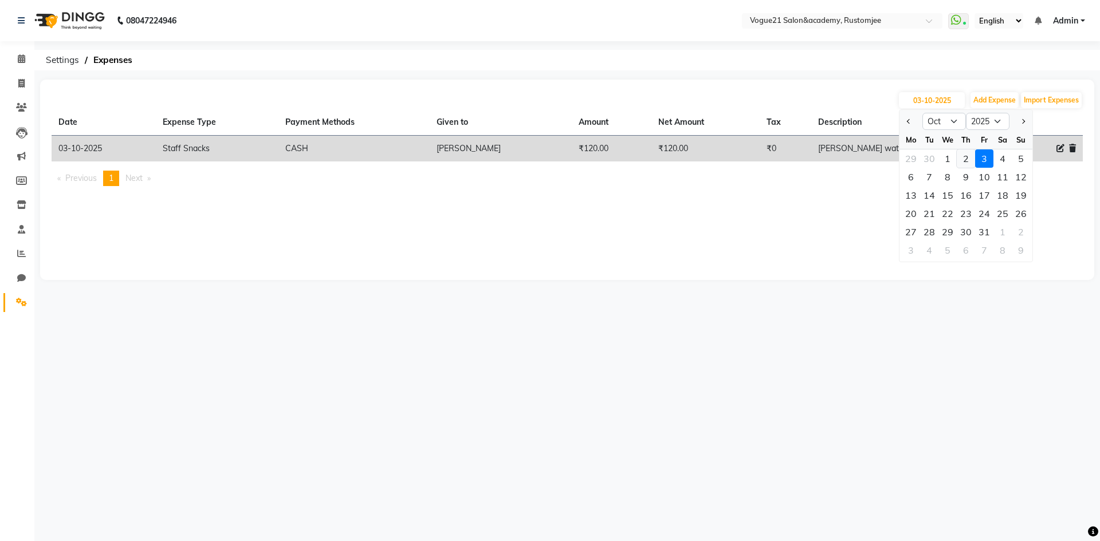
click at [957, 151] on div "2" at bounding box center [965, 158] width 18 height 18
type input "02-10-2025"
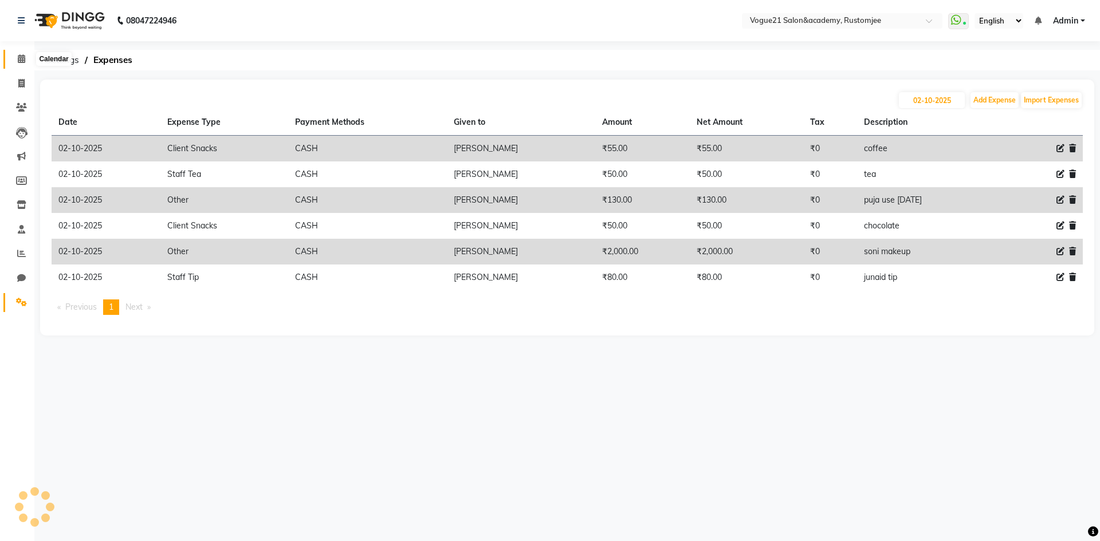
click at [26, 60] on span at bounding box center [21, 59] width 20 height 13
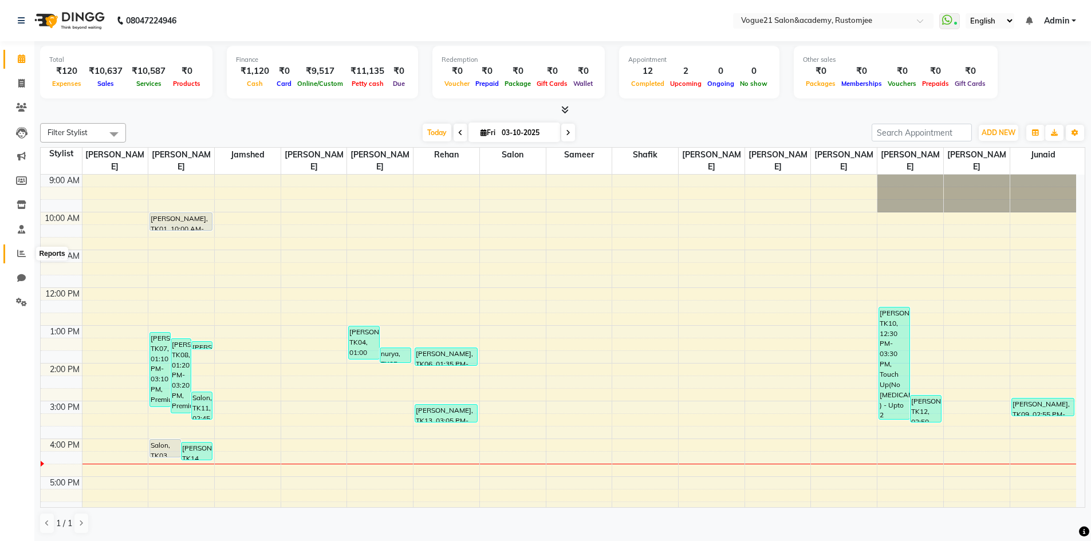
click at [19, 256] on icon at bounding box center [21, 253] width 9 height 9
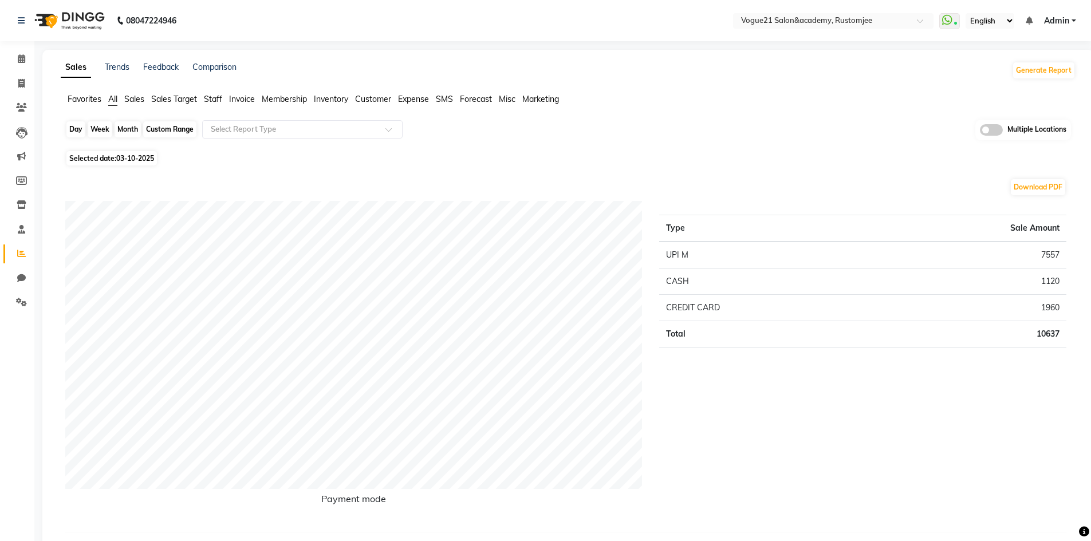
click at [71, 136] on div "Day" at bounding box center [75, 129] width 19 height 16
select select "10"
select select "2025"
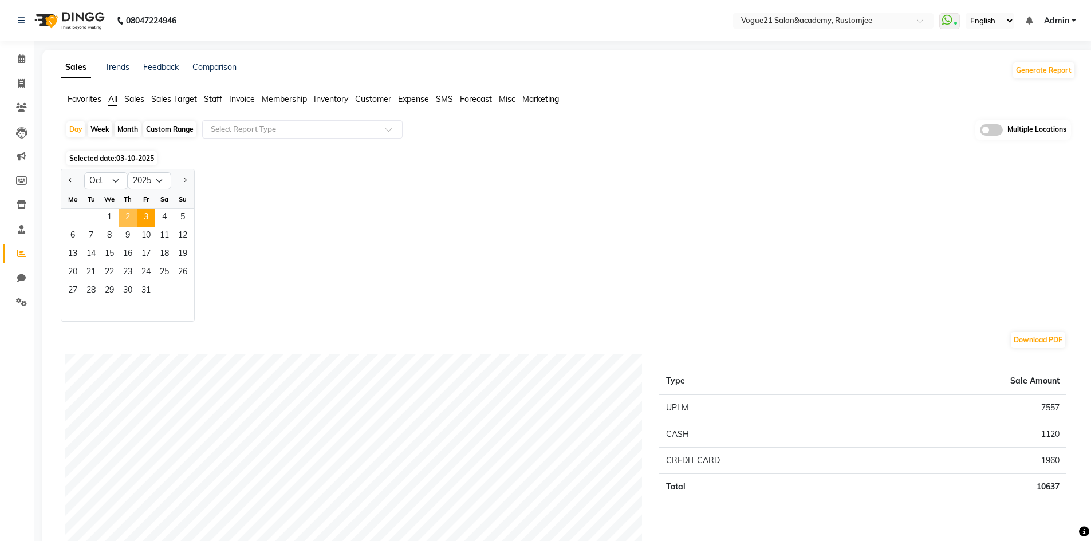
click at [131, 214] on span "2" at bounding box center [128, 218] width 18 height 18
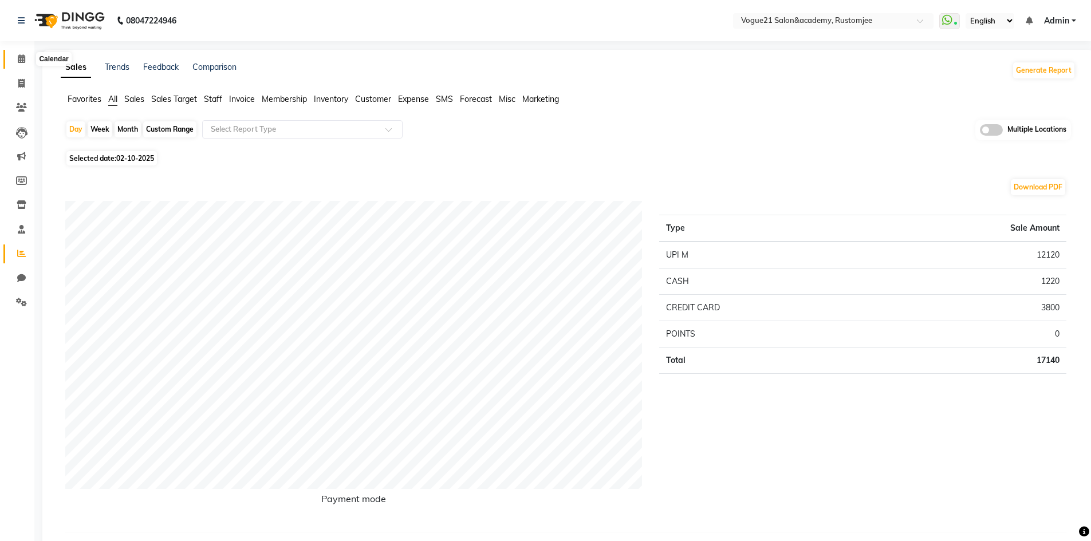
click at [18, 62] on icon at bounding box center [21, 58] width 7 height 9
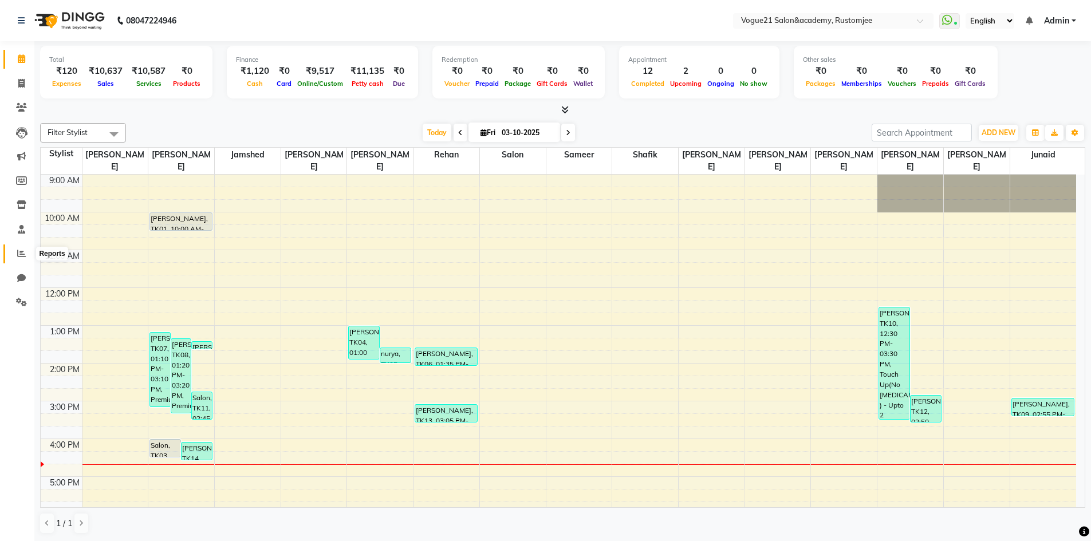
click at [18, 250] on icon at bounding box center [21, 253] width 9 height 9
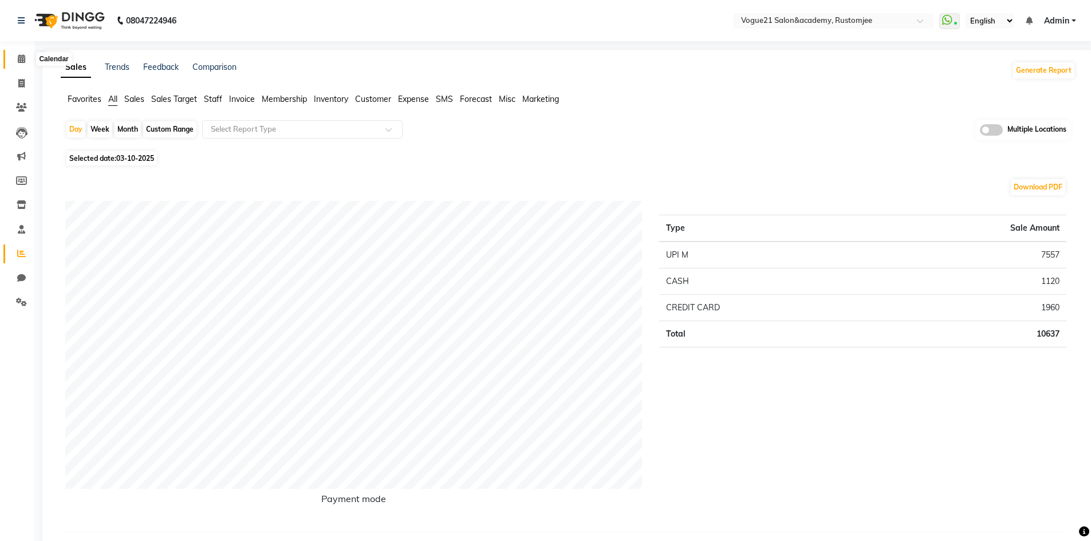
click at [21, 57] on icon at bounding box center [21, 58] width 7 height 9
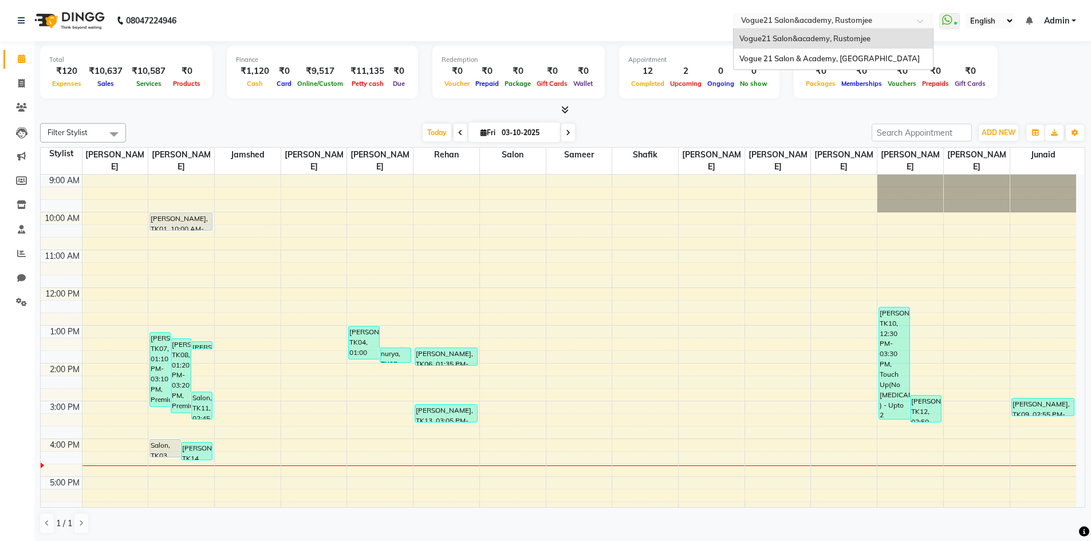
click at [770, 16] on input "text" at bounding box center [822, 21] width 166 height 11
drag, startPoint x: 614, startPoint y: 27, endPoint x: 608, endPoint y: 29, distance: 7.2
click at [614, 27] on nav "08047224946 Select Location × Vogue21 Salon&academy, Rustomjee Vogue21 Salon&ac…" at bounding box center [545, 20] width 1091 height 41
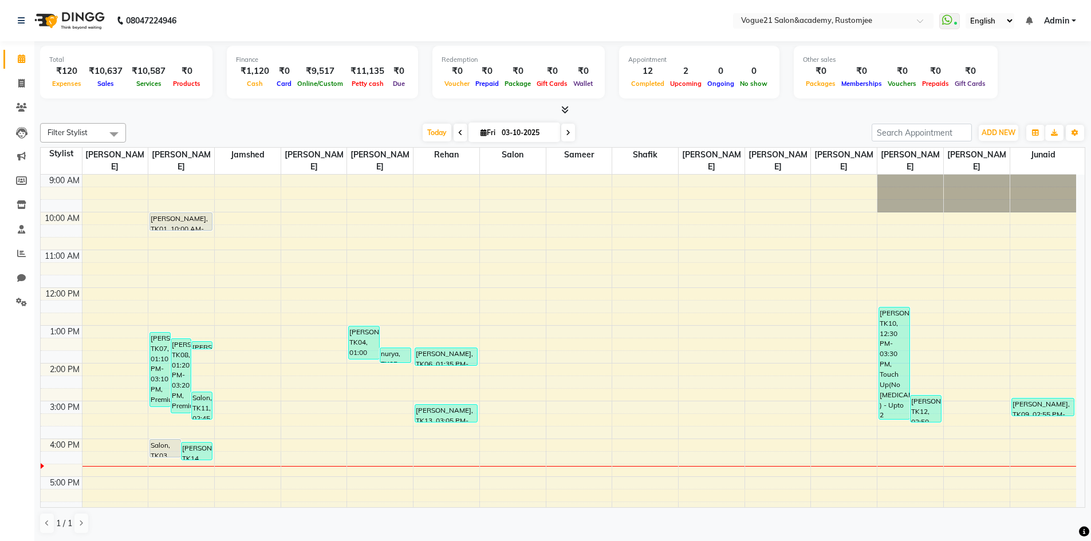
click at [1066, 23] on span "Admin" at bounding box center [1056, 21] width 25 height 12
click at [1031, 80] on link "Sign out" at bounding box center [1017, 79] width 105 height 18
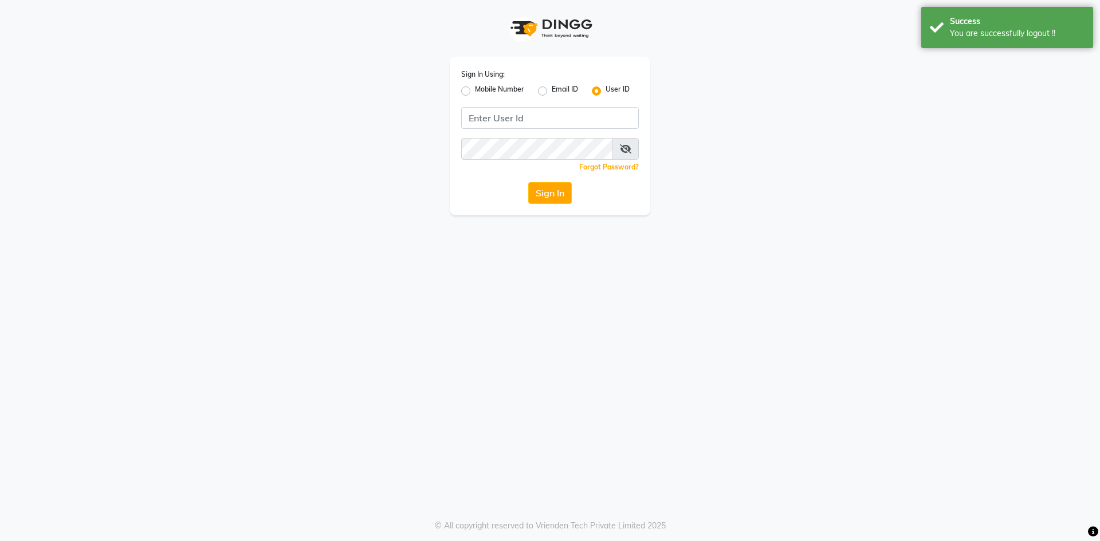
click at [475, 93] on label "Mobile Number" at bounding box center [499, 91] width 49 height 14
click at [475, 92] on input "Mobile Number" at bounding box center [478, 87] width 7 height 7
radio input "true"
radio input "false"
click at [535, 128] on input "Username" at bounding box center [568, 118] width 139 height 22
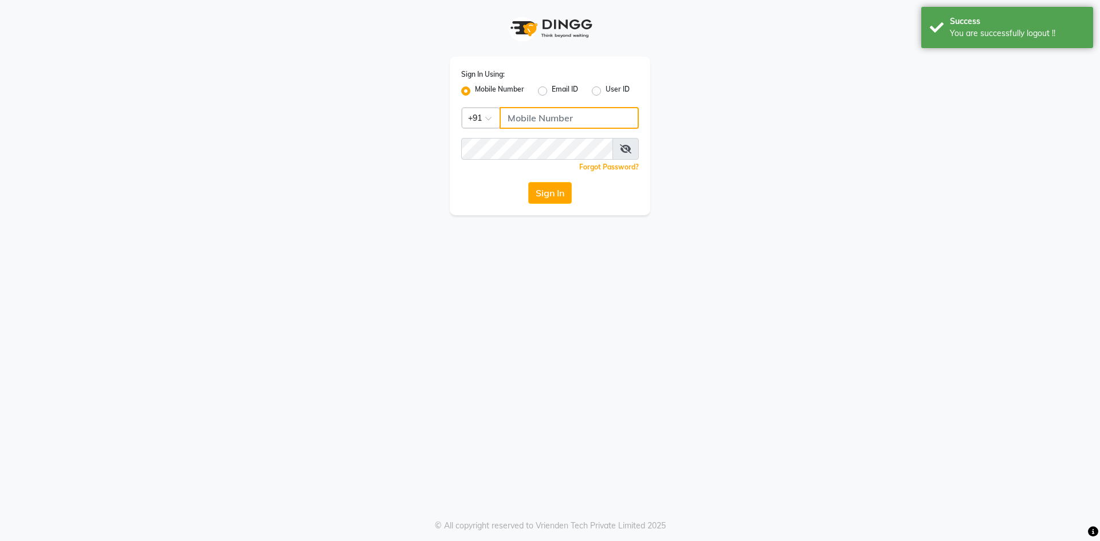
click at [561, 115] on input "Username" at bounding box center [568, 118] width 139 height 22
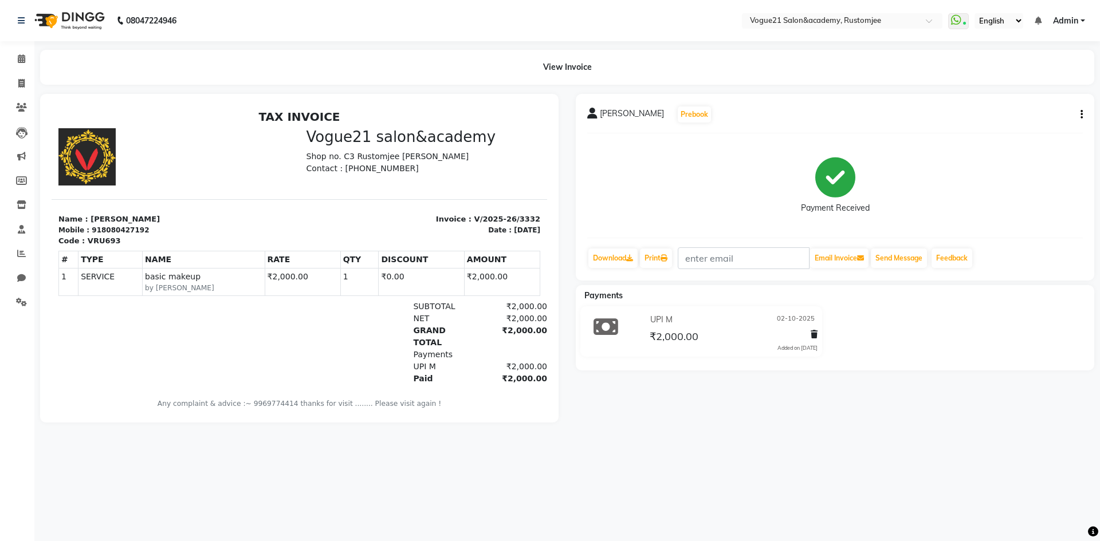
click at [1082, 111] on div "Dastgir Pojee Prebook Payment Received Download Print Email Invoice Send Messag…" at bounding box center [835, 187] width 518 height 187
click at [1080, 115] on icon "button" at bounding box center [1081, 115] width 2 height 1
click at [1041, 129] on div "Edit Invoice" at bounding box center [1024, 129] width 78 height 14
select select "service"
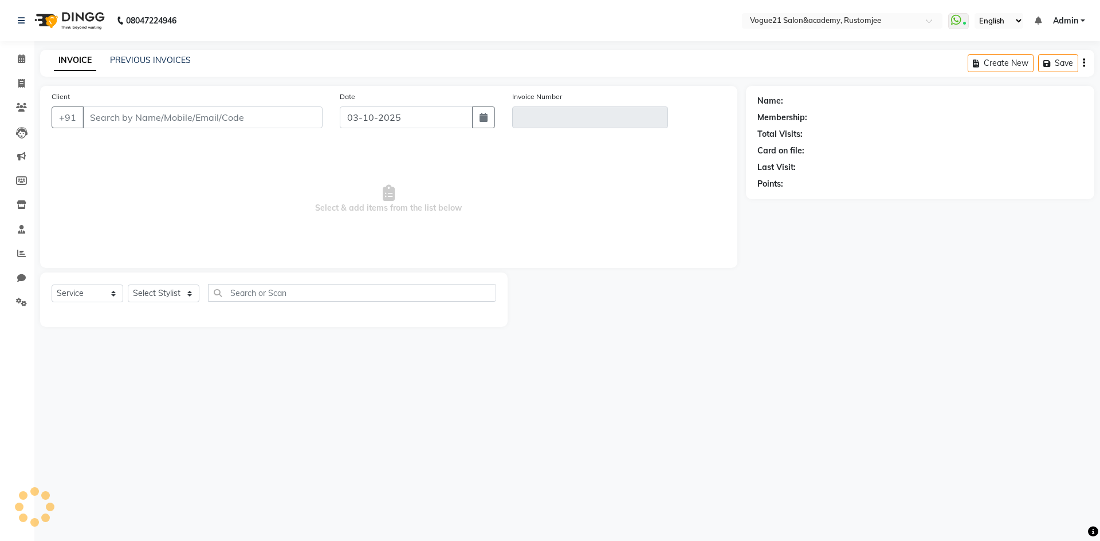
type input "8080427192"
type input "V/2025-26/3332"
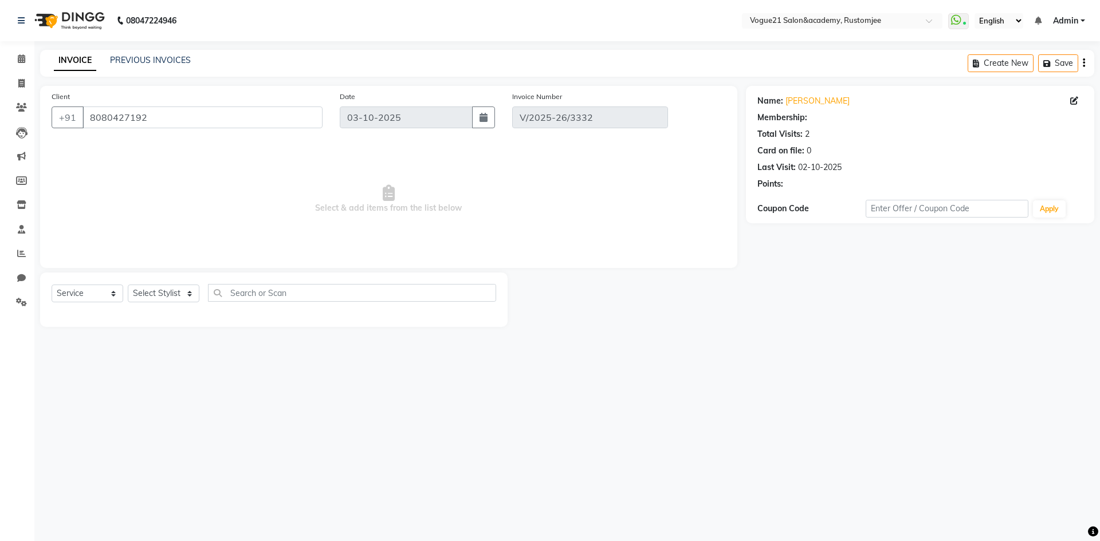
type input "02-10-2025"
select select "select"
select select "1: Object"
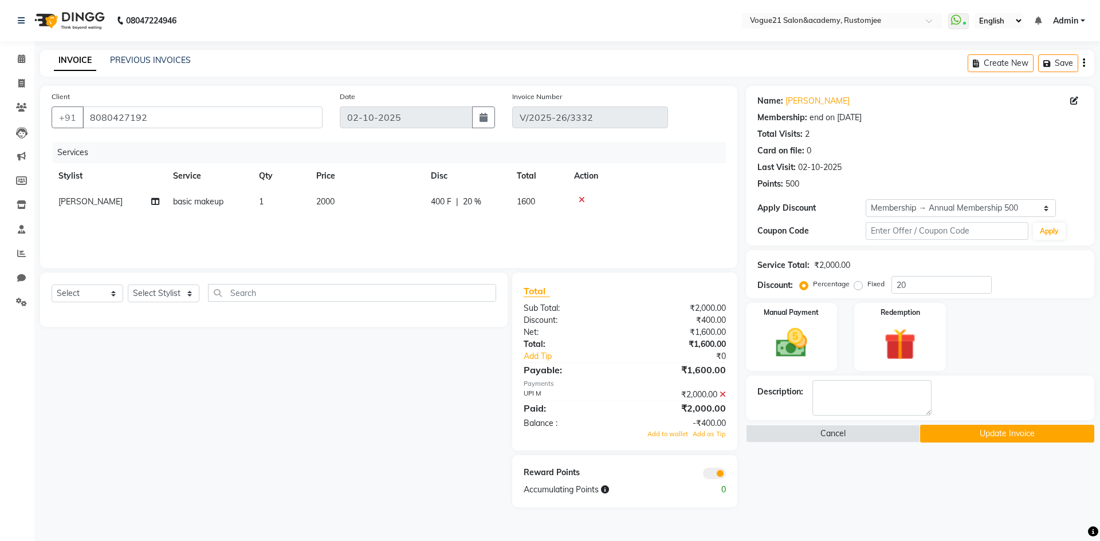
click at [724, 395] on icon at bounding box center [722, 395] width 6 height 8
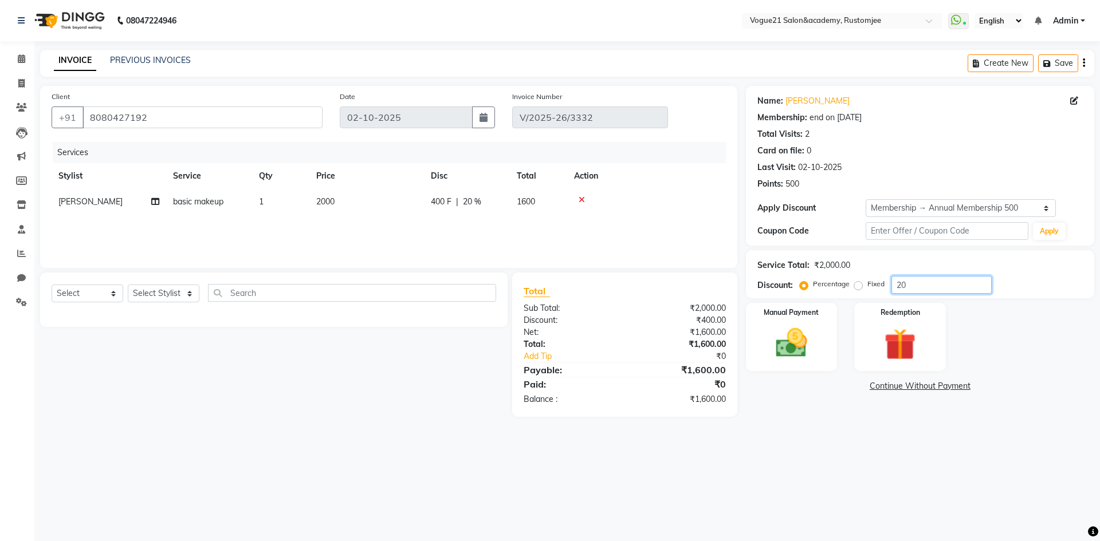
click at [924, 285] on input "20" at bounding box center [941, 285] width 100 height 18
type input "2"
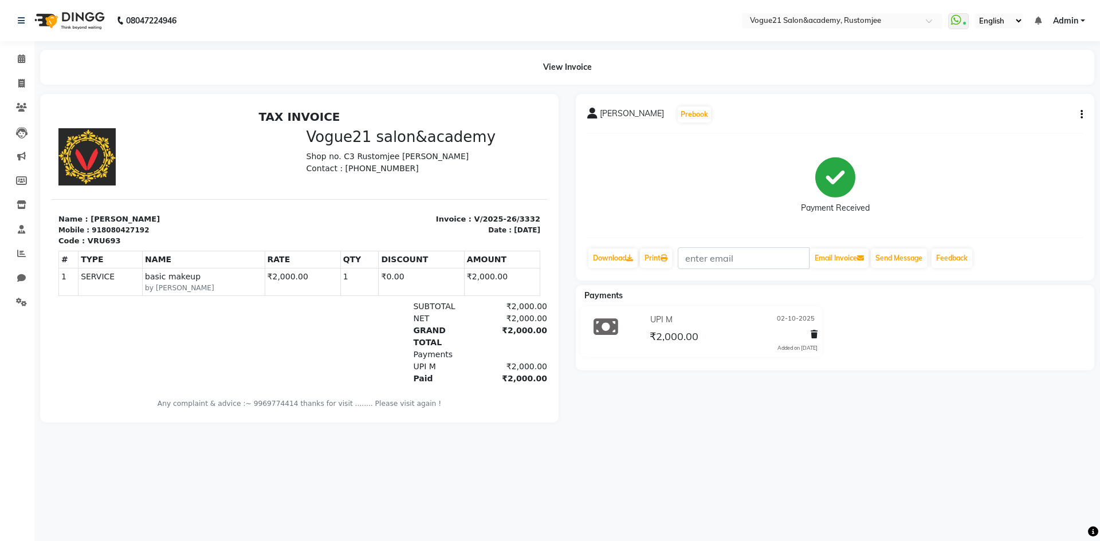
click at [1081, 115] on icon "button" at bounding box center [1081, 115] width 2 height 1
click at [1026, 87] on div "Cancel Invoice" at bounding box center [1024, 86] width 78 height 14
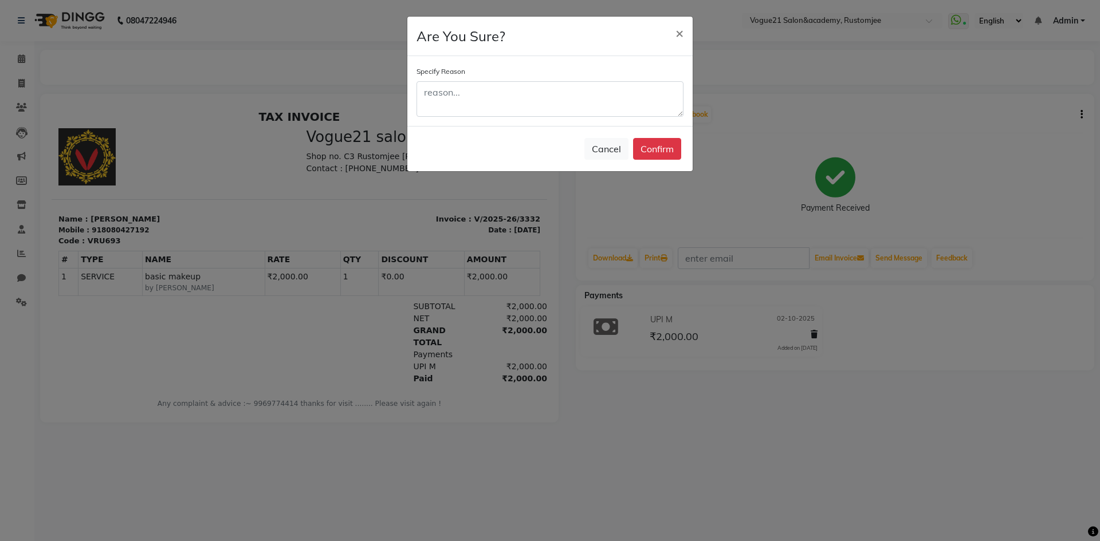
click at [484, 72] on div "Specify Reason" at bounding box center [549, 91] width 267 height 52
click at [488, 92] on textarea at bounding box center [549, 99] width 267 height 36
type textarea "makeup bill"
click at [653, 145] on button "Confirm" at bounding box center [657, 149] width 48 height 22
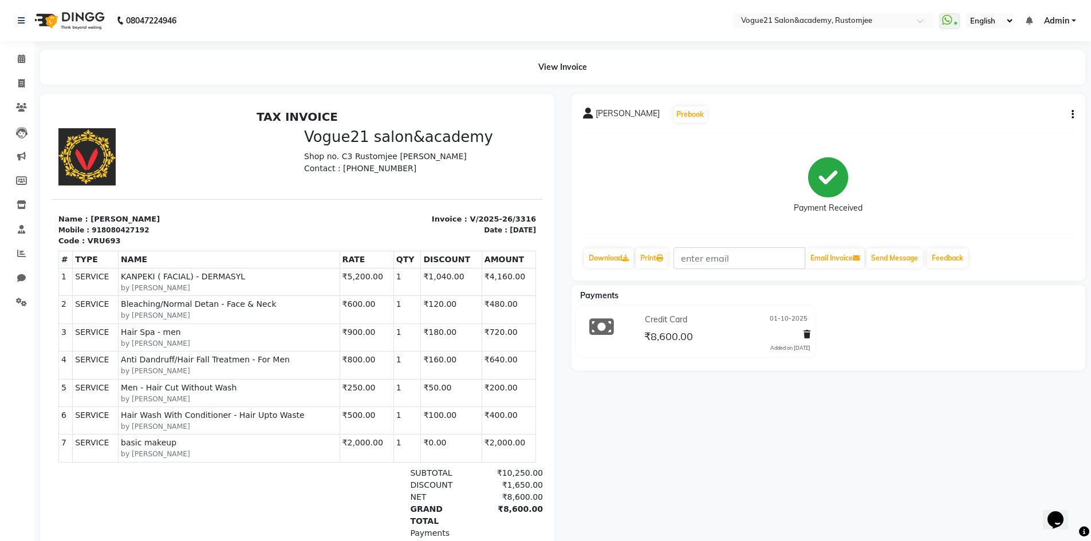
click at [1071, 112] on button "button" at bounding box center [1070, 115] width 7 height 12
click at [1028, 125] on div "Edit Invoice" at bounding box center [1015, 129] width 78 height 14
select select "service"
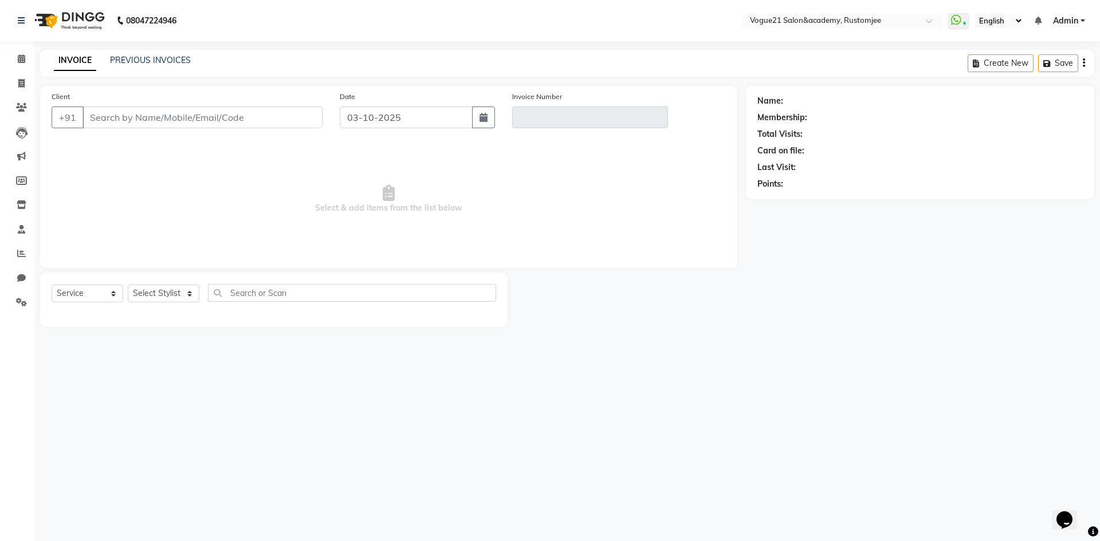
type input "8080427192"
type input "V/2025-26/3316"
select select "1: Object"
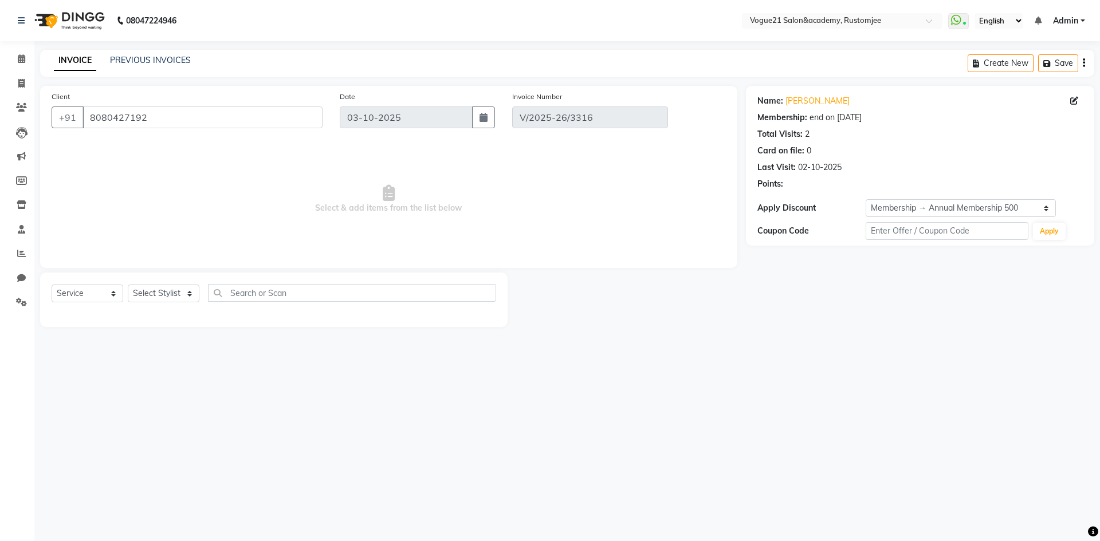
type input "01-10-2025"
select select "select"
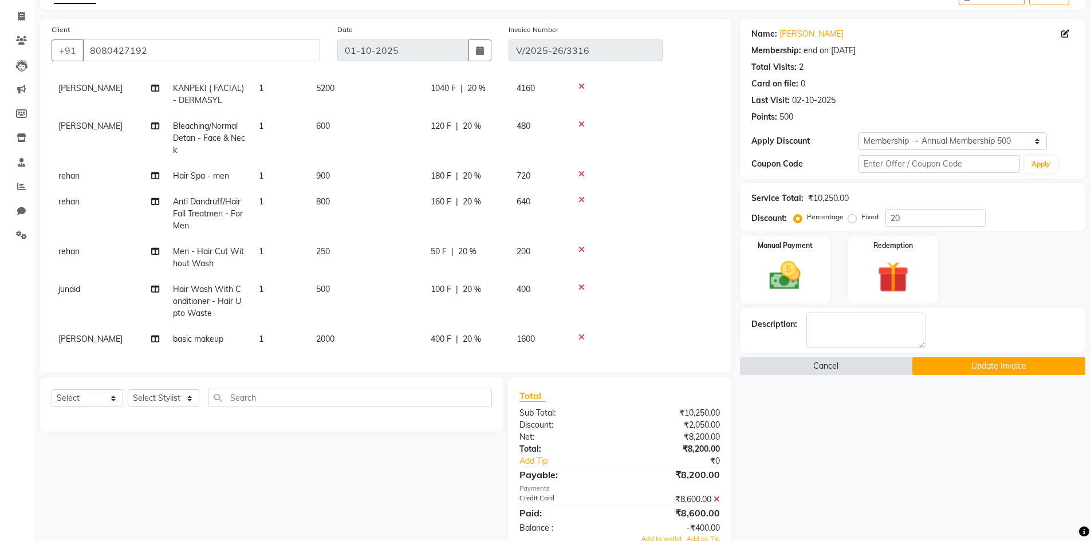
scroll to position [155, 0]
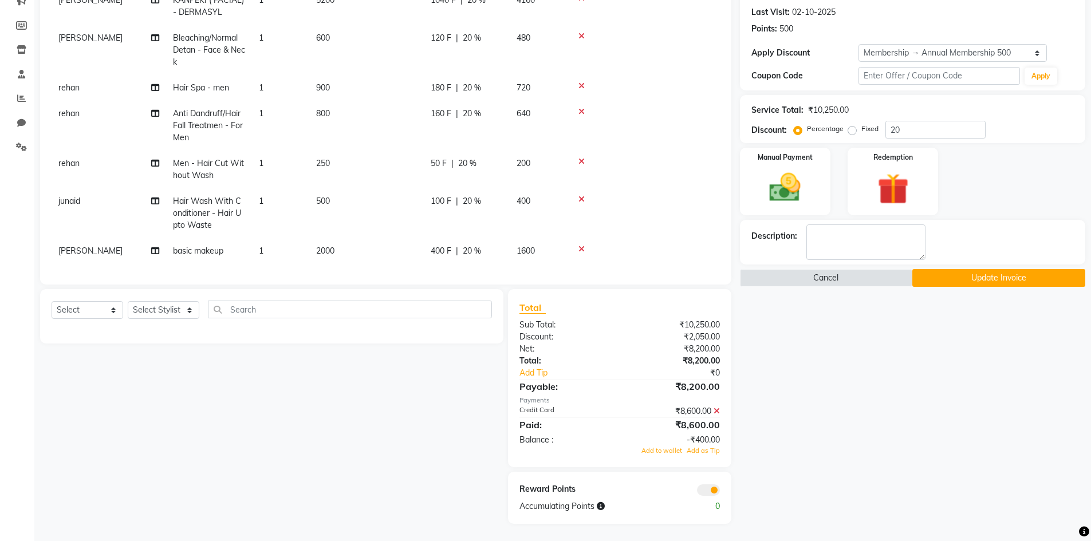
click at [716, 412] on icon at bounding box center [717, 411] width 6 height 8
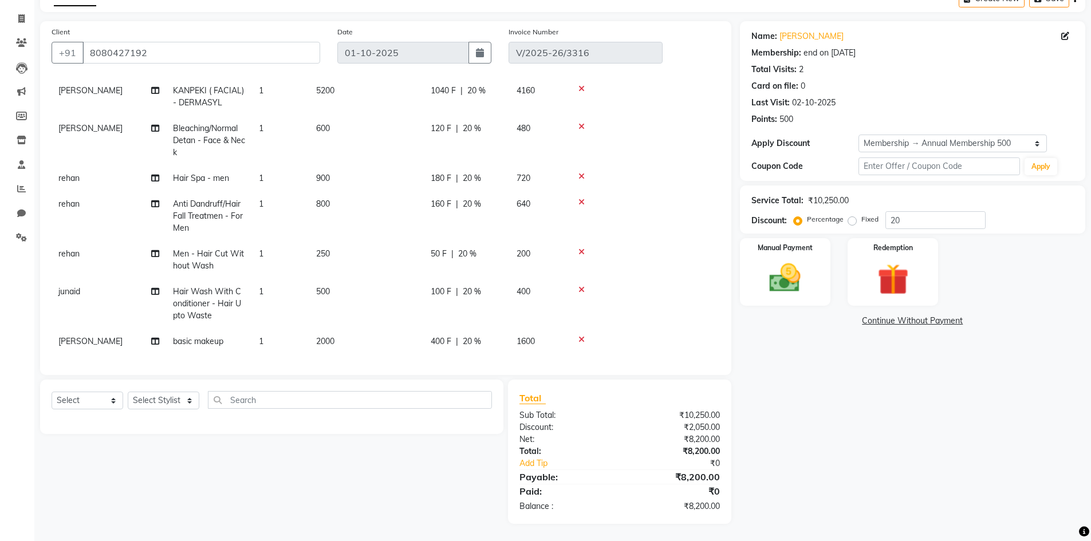
click at [583, 336] on icon at bounding box center [581, 340] width 6 height 8
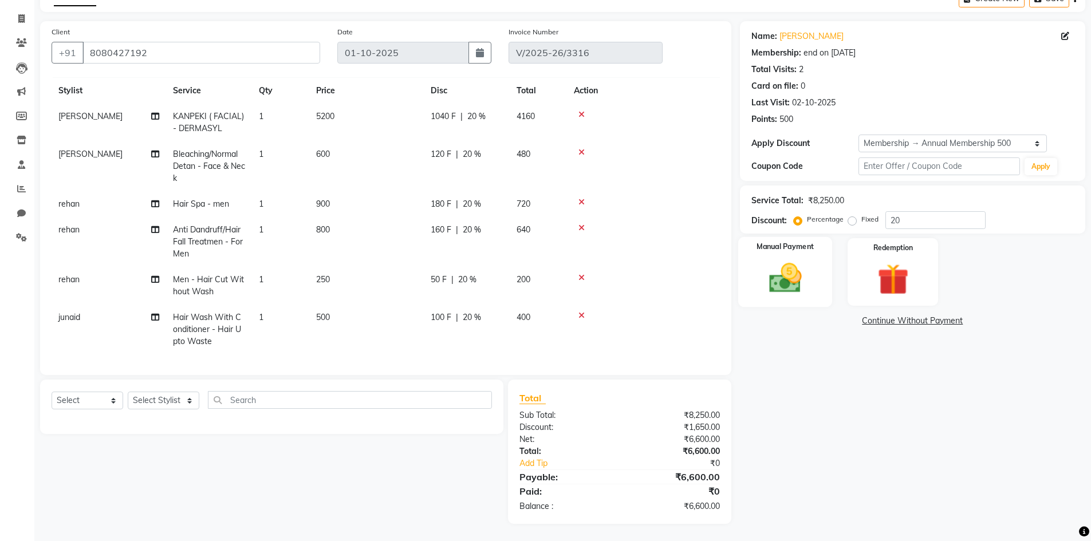
click at [787, 293] on img at bounding box center [785, 277] width 53 height 37
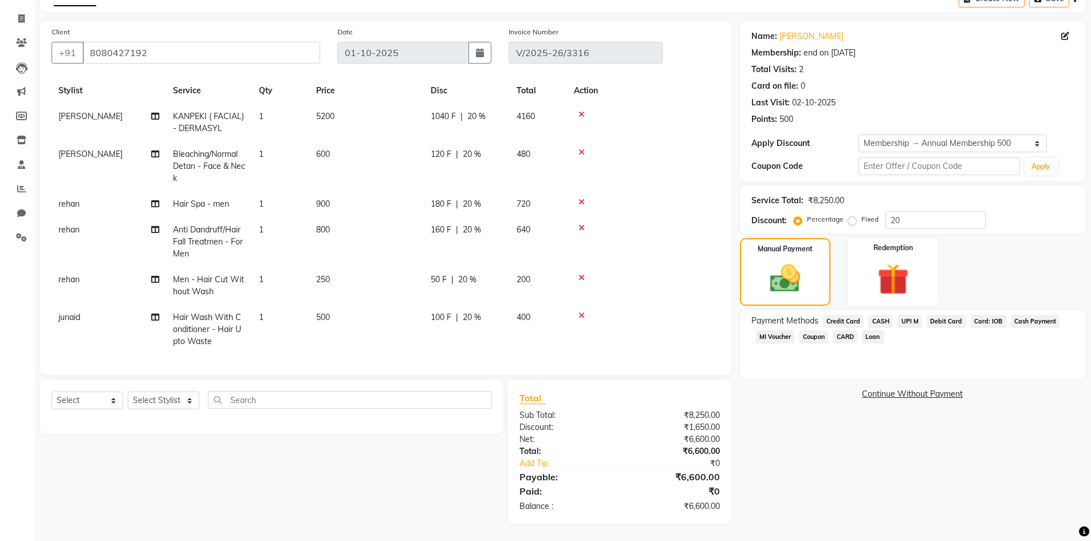
click at [856, 322] on span "Credit Card" at bounding box center [843, 321] width 41 height 13
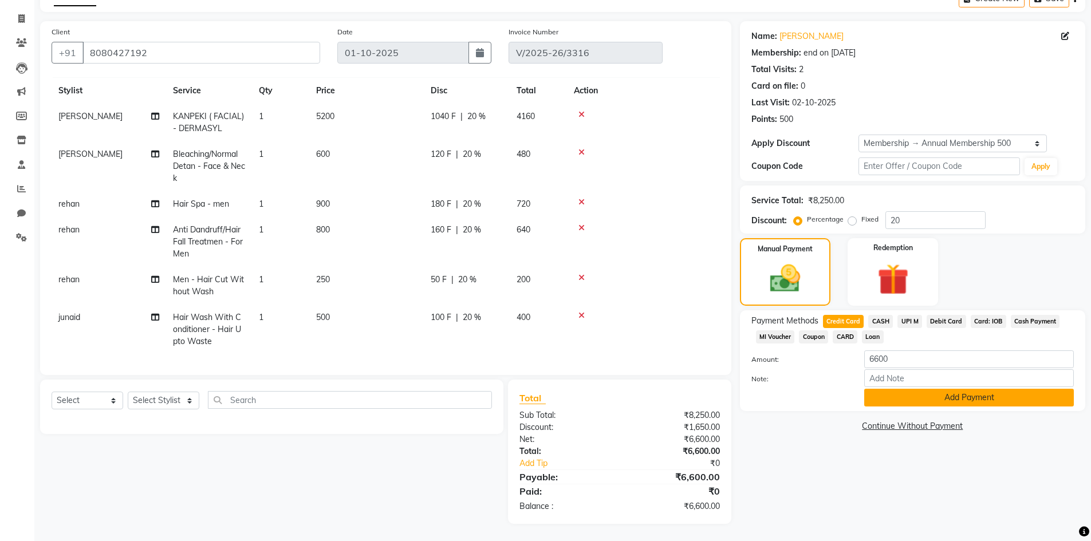
click at [904, 394] on button "Add Payment" at bounding box center [969, 398] width 210 height 18
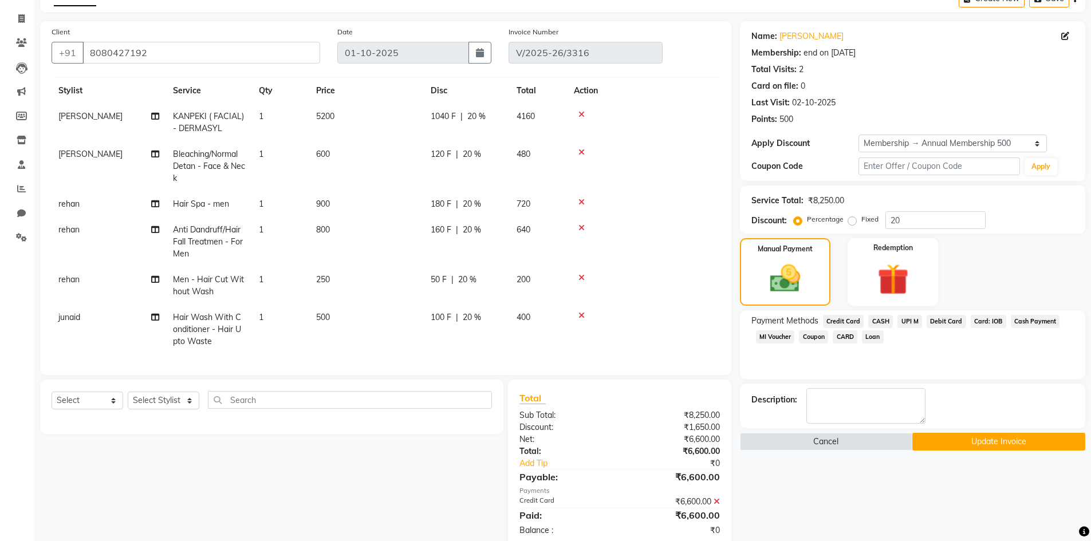
click at [987, 433] on button "Update Invoice" at bounding box center [998, 442] width 173 height 18
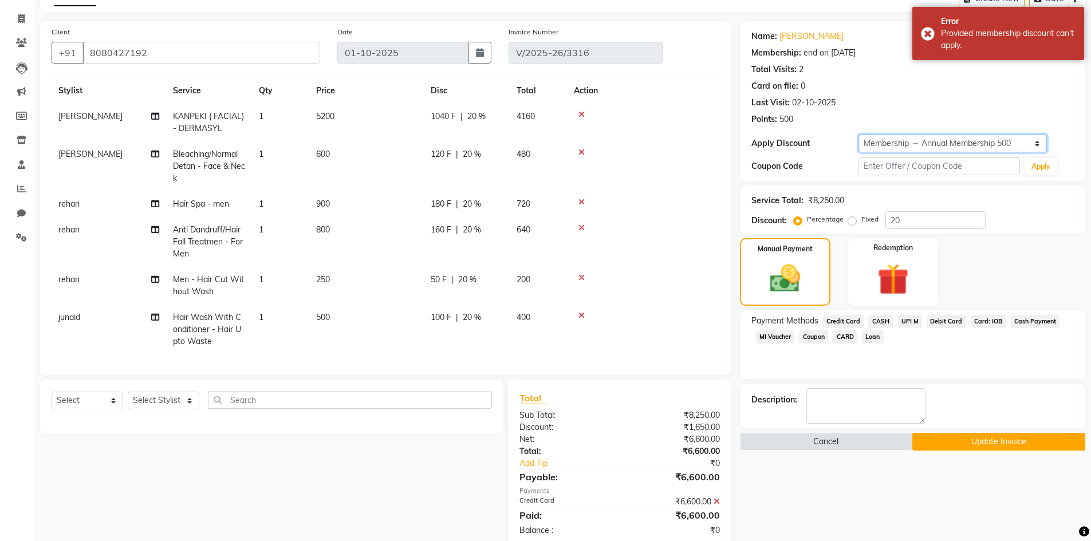
click at [1019, 141] on select "Select Membership → Annual Membership 500" at bounding box center [952, 144] width 188 height 18
select select "0:"
click at [858, 135] on select "Select Membership → Annual Membership 500" at bounding box center [952, 144] width 188 height 18
type input "0"
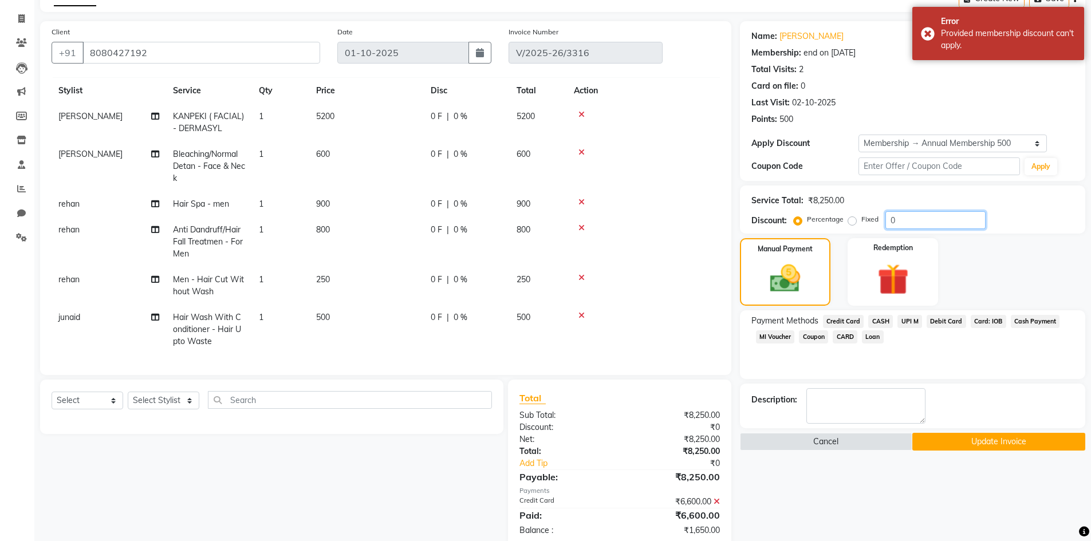
click at [926, 216] on input "0" at bounding box center [935, 220] width 100 height 18
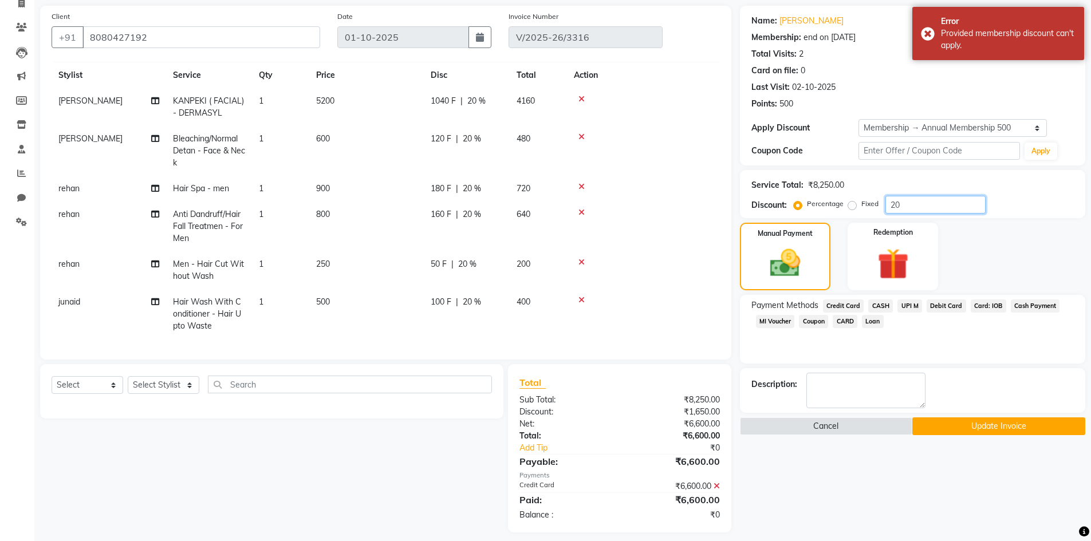
scroll to position [89, 0]
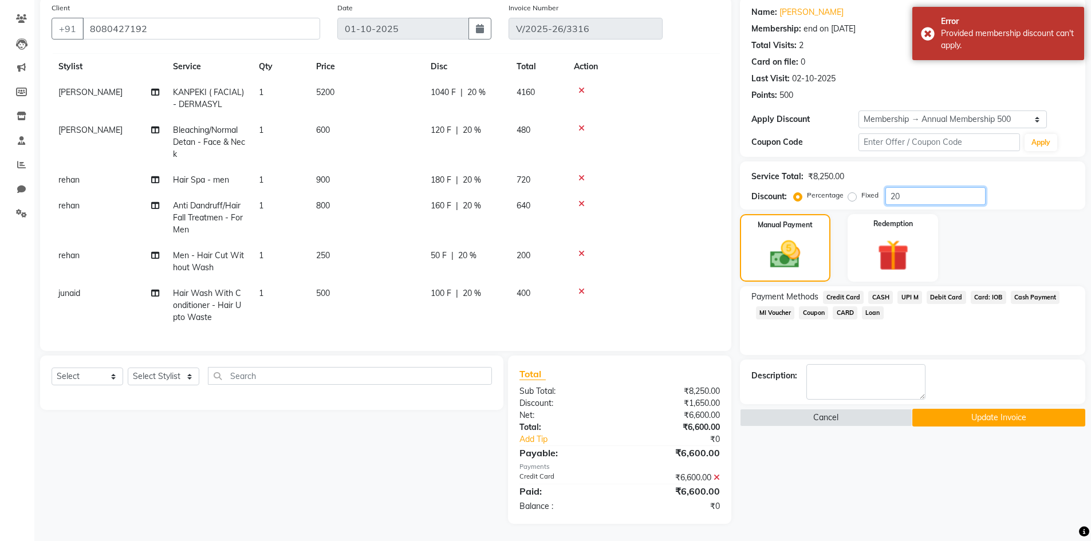
type input "20"
click at [846, 301] on span "Credit Card" at bounding box center [843, 297] width 41 height 13
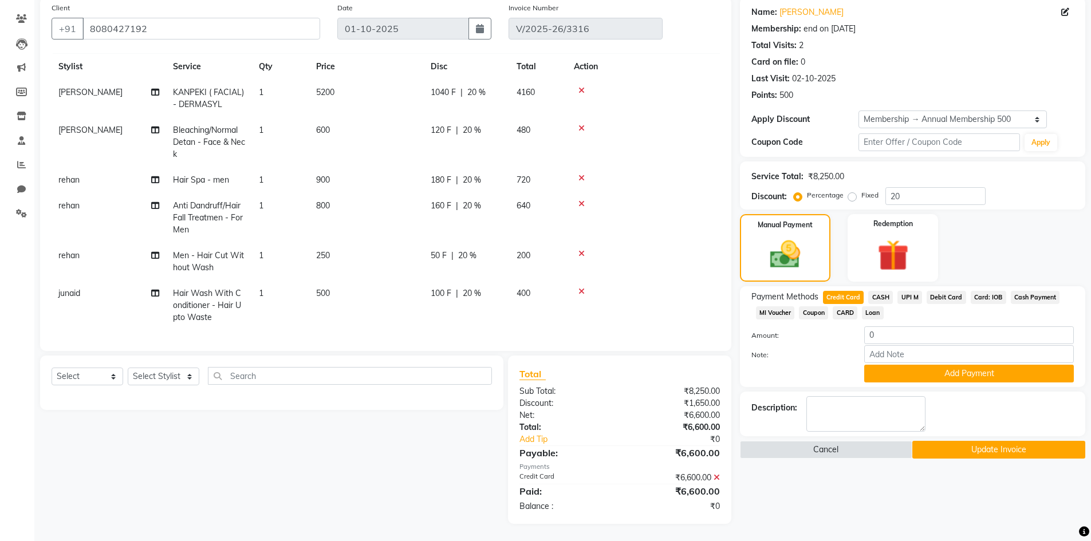
click at [719, 474] on icon at bounding box center [717, 478] width 6 height 8
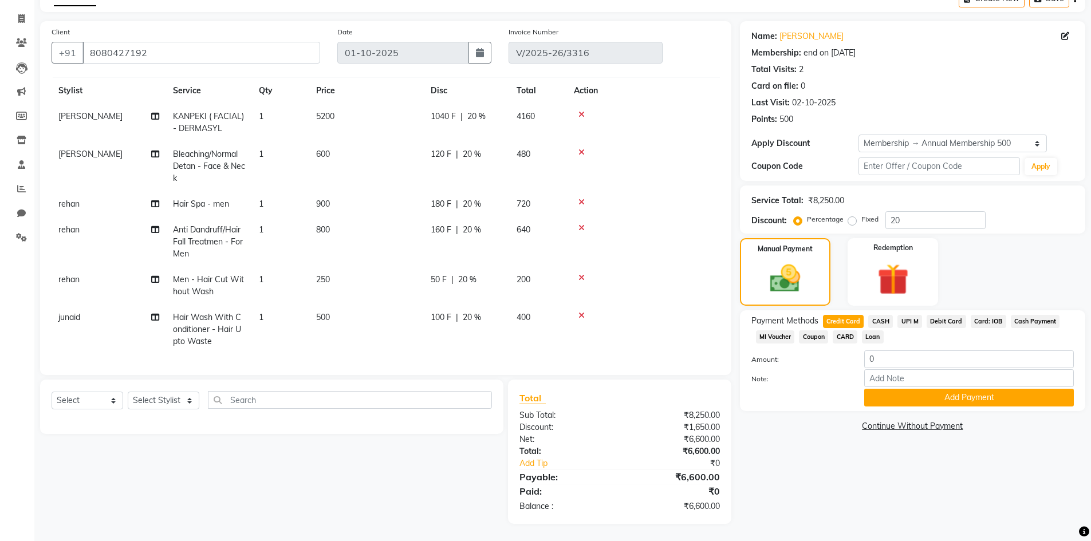
click at [916, 322] on span "UPI M" at bounding box center [909, 321] width 25 height 13
type input "6600"
click at [852, 322] on span "Credit Card" at bounding box center [843, 321] width 41 height 13
click at [902, 400] on button "Add Payment" at bounding box center [969, 398] width 210 height 18
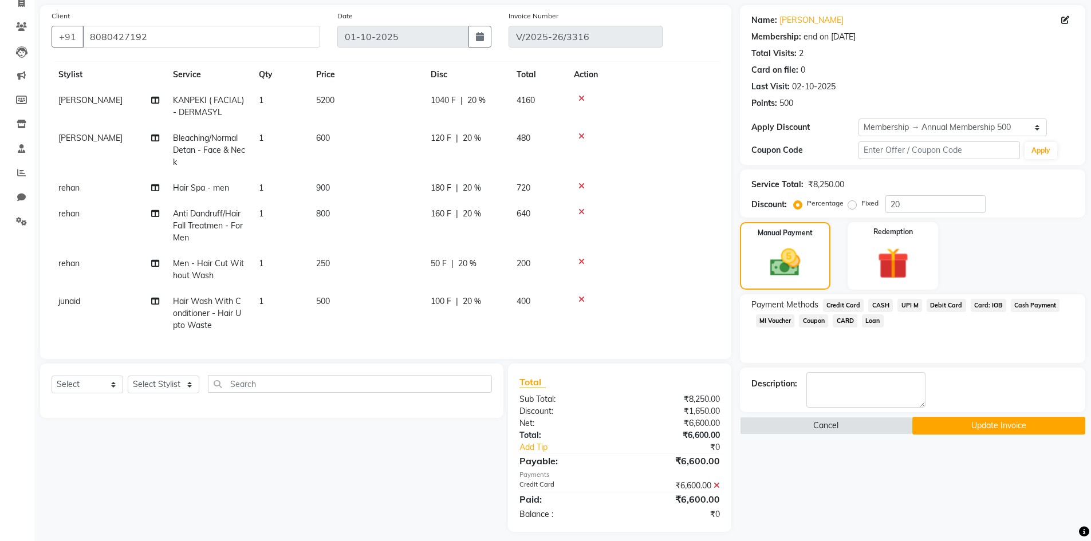
scroll to position [89, 0]
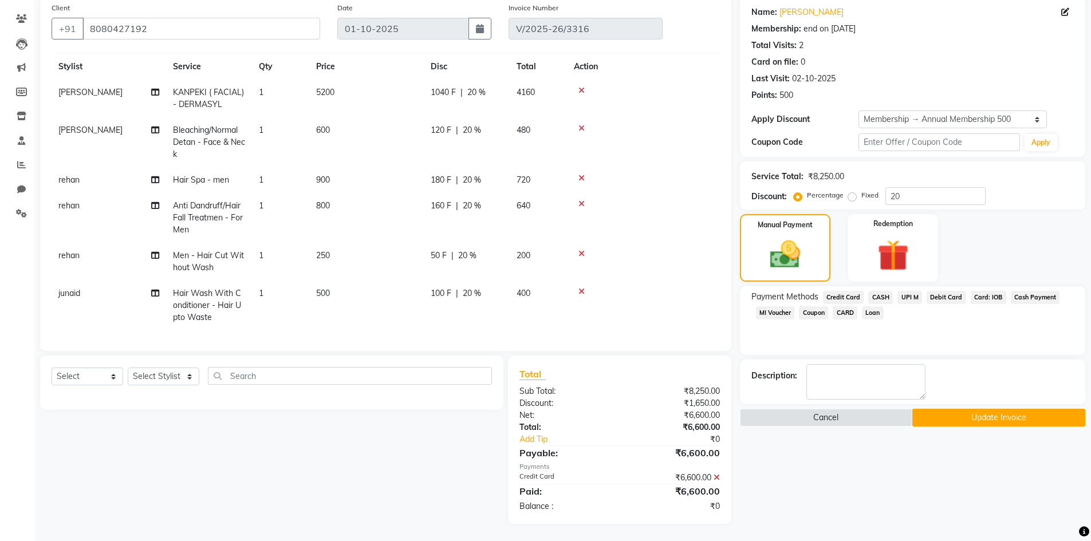
click at [955, 423] on button "Update Invoice" at bounding box center [998, 418] width 173 height 18
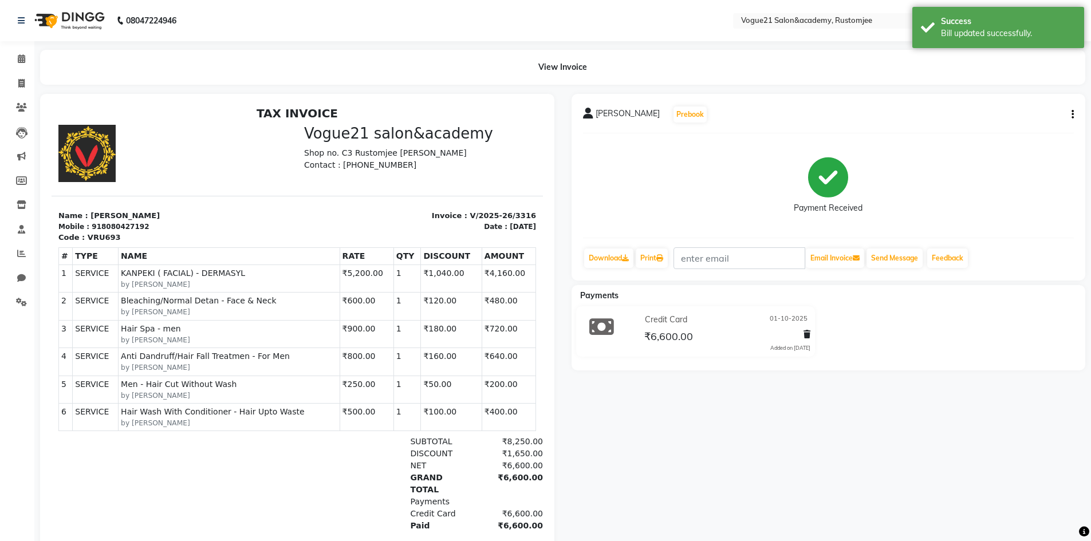
scroll to position [9, 0]
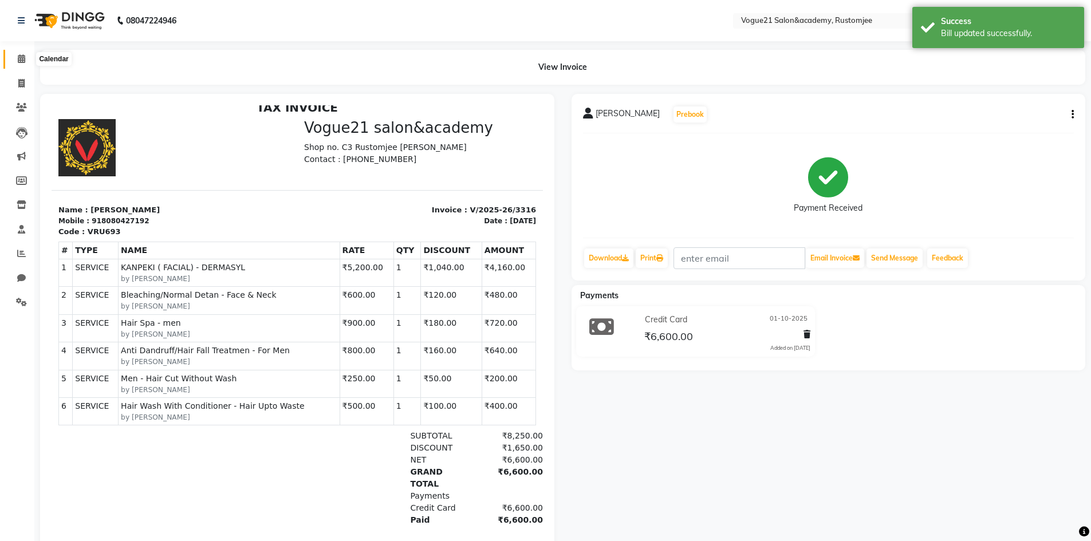
click at [21, 60] on icon at bounding box center [21, 58] width 7 height 9
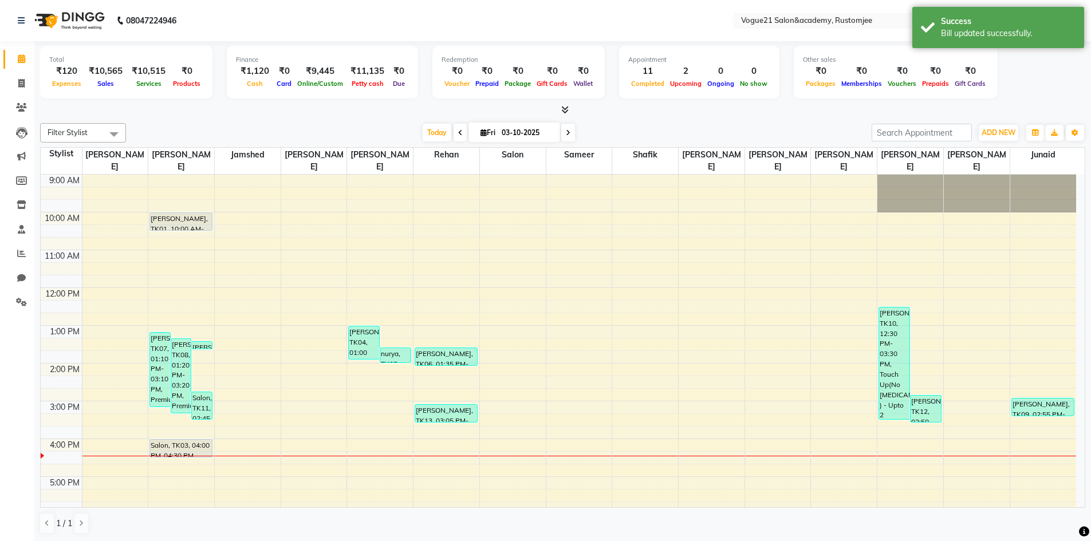
scroll to position [124, 0]
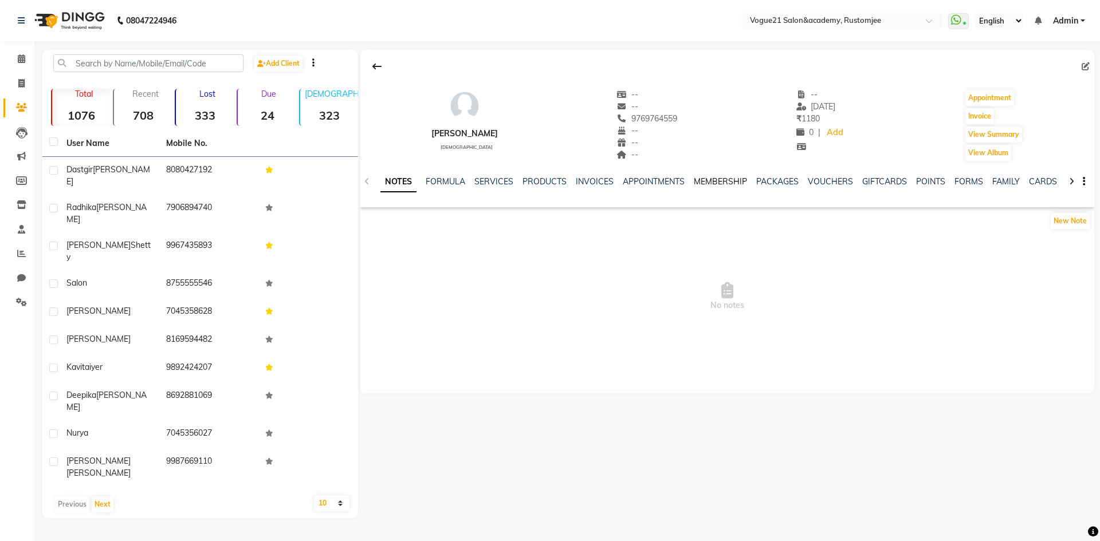
click at [735, 182] on link "MEMBERSHIP" at bounding box center [720, 181] width 53 height 10
click at [665, 175] on div "NOTES FORMULA SERVICES PRODUCTS INVOICES APPOINTMENTS MEMBERSHIP PACKAGES VOUCH…" at bounding box center [727, 182] width 734 height 40
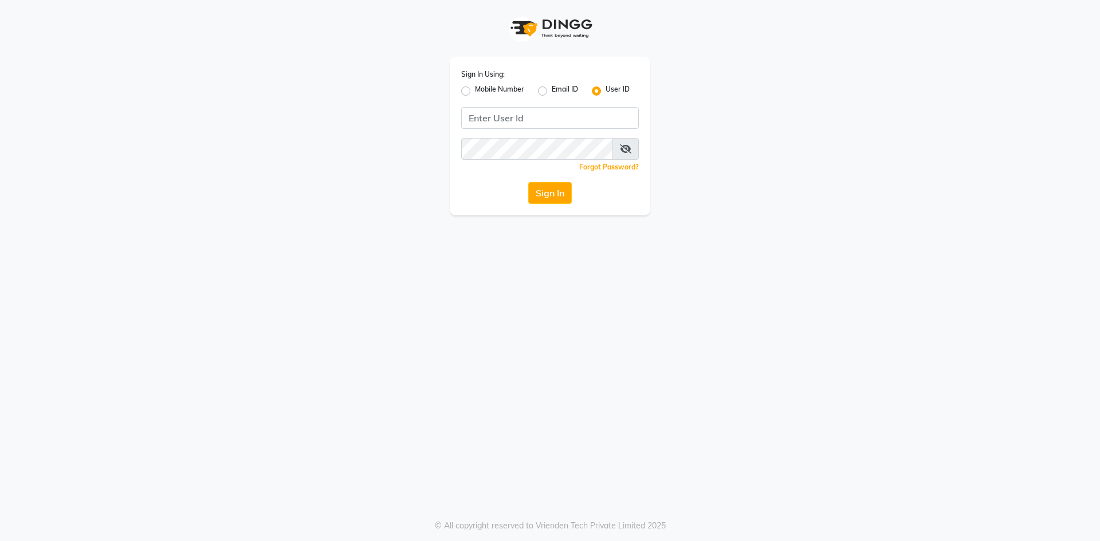
click at [475, 90] on label "Mobile Number" at bounding box center [499, 91] width 49 height 14
click at [475, 90] on input "Mobile Number" at bounding box center [478, 87] width 7 height 7
radio input "true"
radio input "false"
drag, startPoint x: 558, startPoint y: 137, endPoint x: 549, endPoint y: 116, distance: 23.6
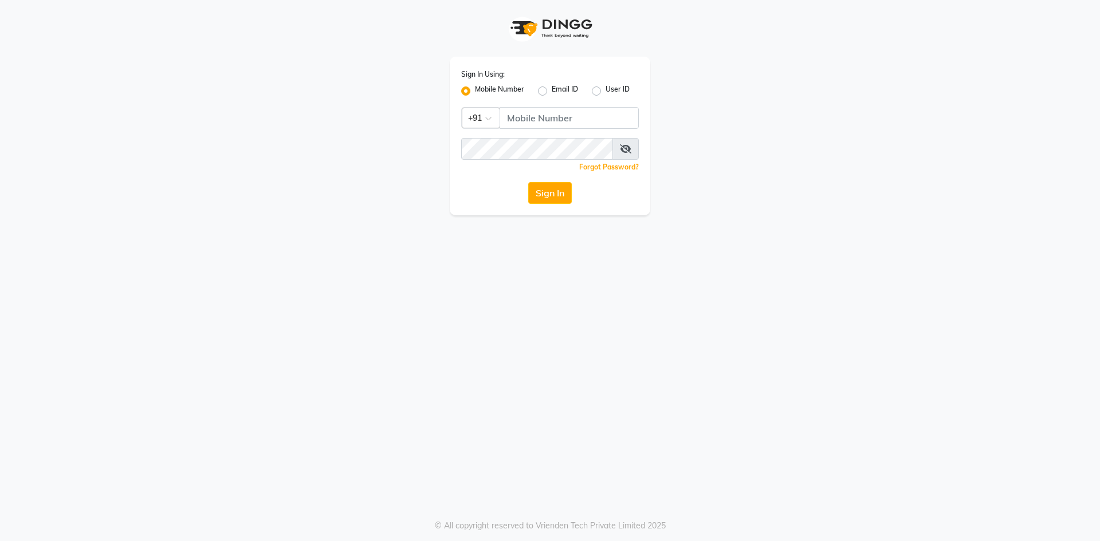
click at [558, 136] on div "Sign In Using: Mobile Number Email ID User ID Country Code × +91 Remember me Fo…" at bounding box center [550, 136] width 200 height 159
click at [549, 116] on input "Username" at bounding box center [568, 118] width 139 height 22
type input "8755555546"
click at [528, 133] on div "Sign In Using: Mobile Number Email ID User ID Country Code × [PHONE_NUMBER] Rem…" at bounding box center [550, 136] width 200 height 159
click at [621, 148] on icon at bounding box center [625, 148] width 11 height 9
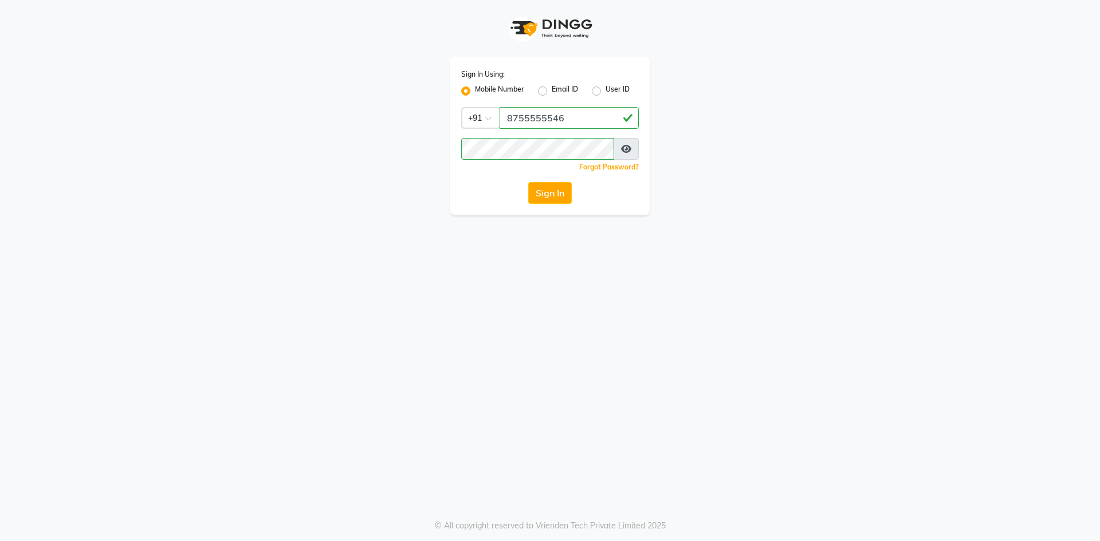
click at [562, 185] on button "Sign In" at bounding box center [550, 193] width 44 height 22
